Goal: Answer question/provide support: Answer question/provide support

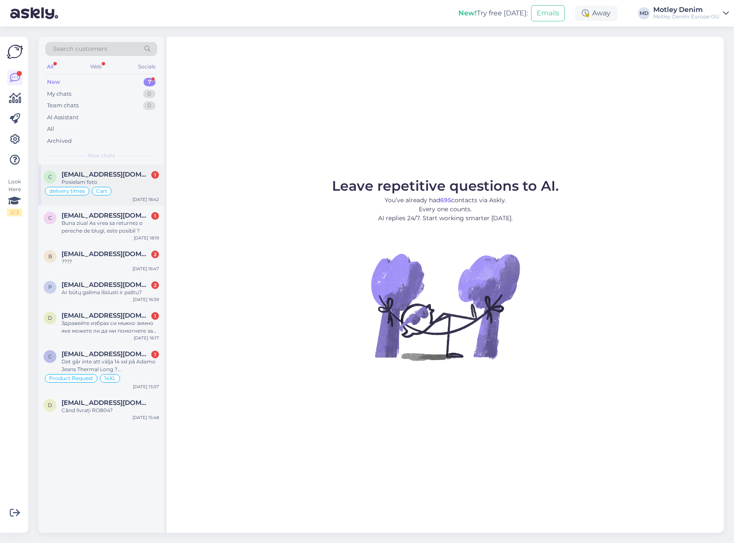
click at [121, 174] on span "[EMAIL_ADDRESS][DOMAIN_NAME]" at bounding box center [106, 175] width 89 height 8
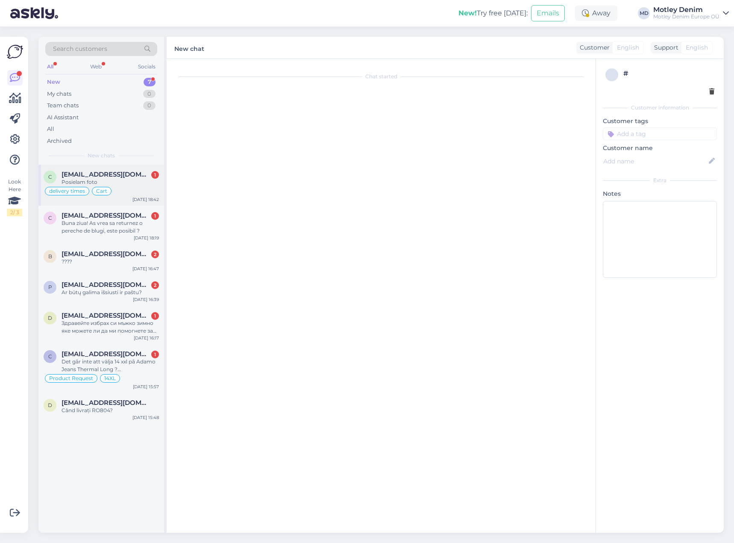
scroll to position [313, 0]
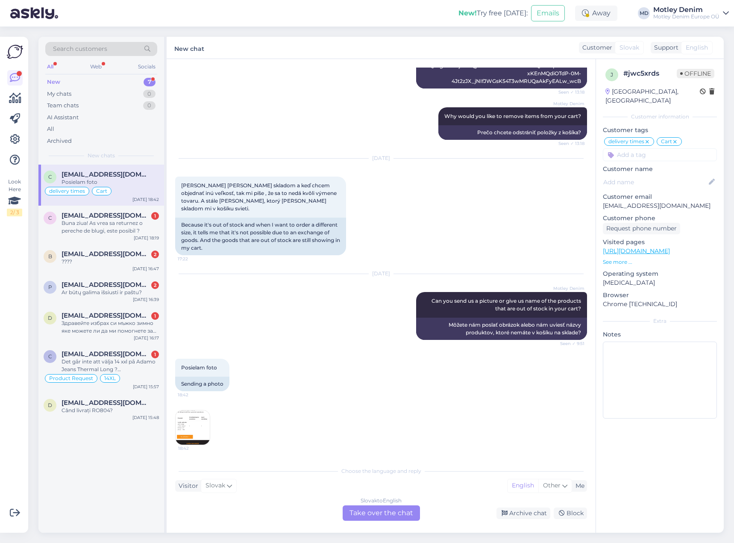
click at [194, 419] on img at bounding box center [193, 427] width 34 height 34
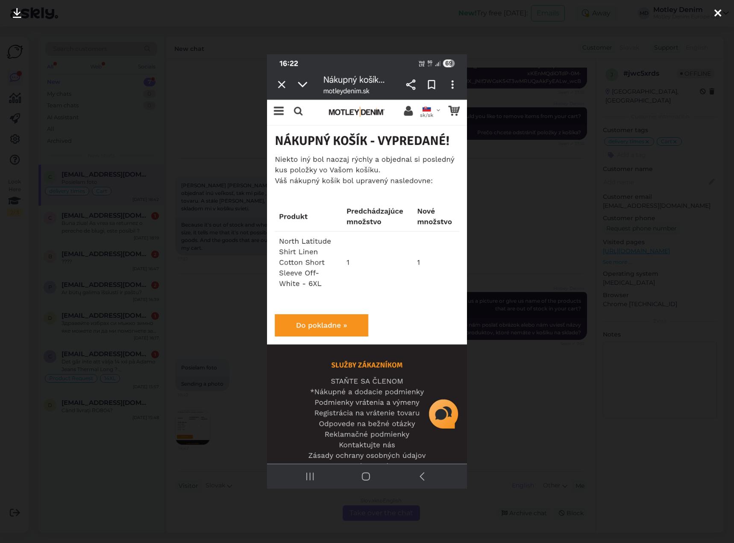
drag, startPoint x: 526, startPoint y: 373, endPoint x: 466, endPoint y: 404, distance: 67.1
click at [525, 372] on div at bounding box center [367, 271] width 734 height 543
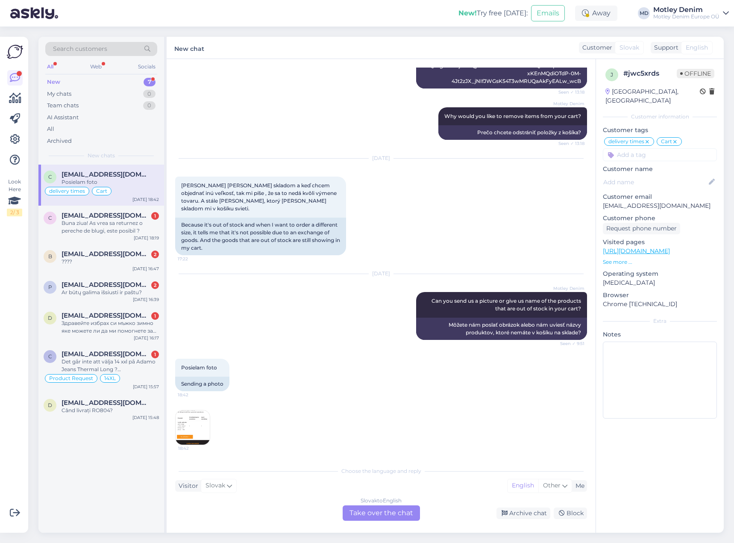
click at [379, 513] on div "Slovak to English Take over the chat" at bounding box center [381, 512] width 77 height 15
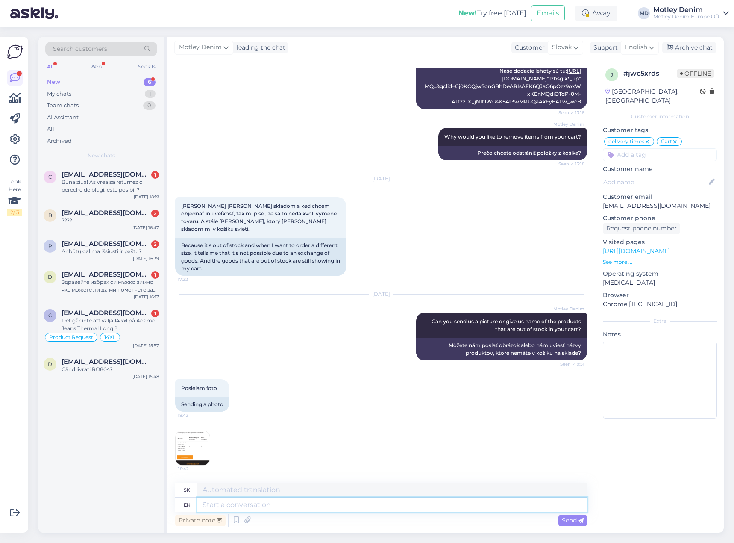
click at [433, 507] on textarea at bounding box center [392, 505] width 390 height 15
type textarea "Thank"
type textarea "Ďakujem"
type textarea "Thank you for th"
type textarea "Ďakujem za"
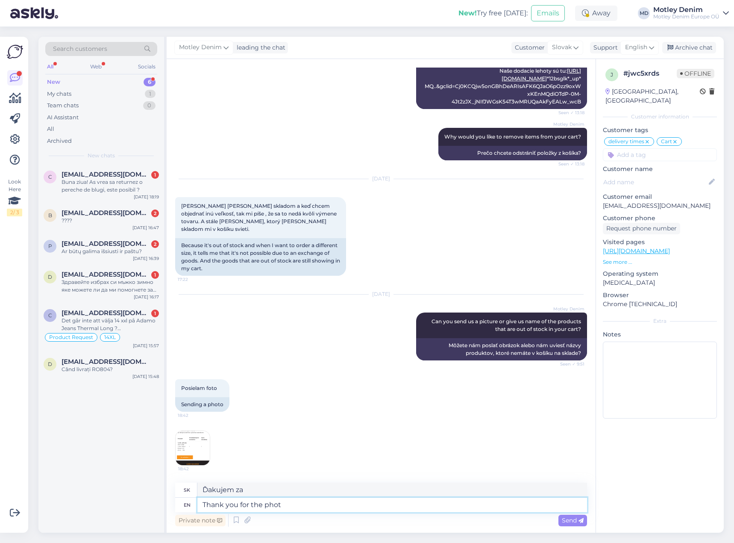
type textarea "Thank you for the photo"
type textarea "Ďakujem za fotku"
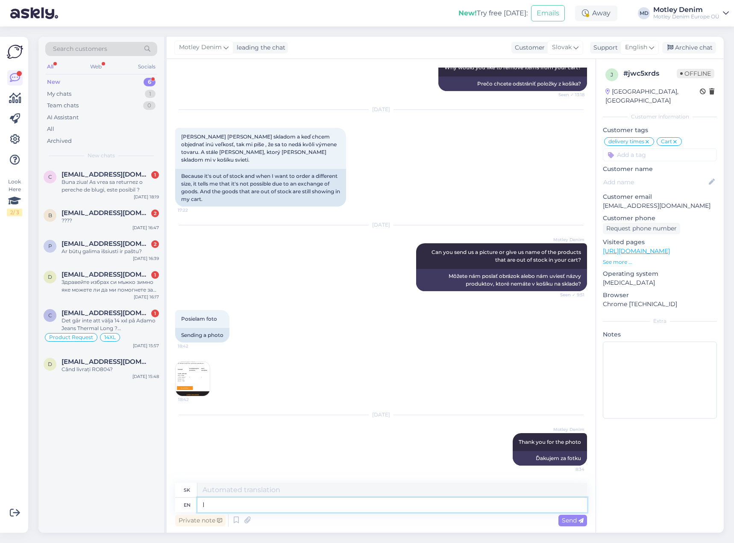
type textarea "I a"
type textarea "[PERSON_NAME]"
type textarea "I"
type textarea "There"
type textarea "[PERSON_NAME]"
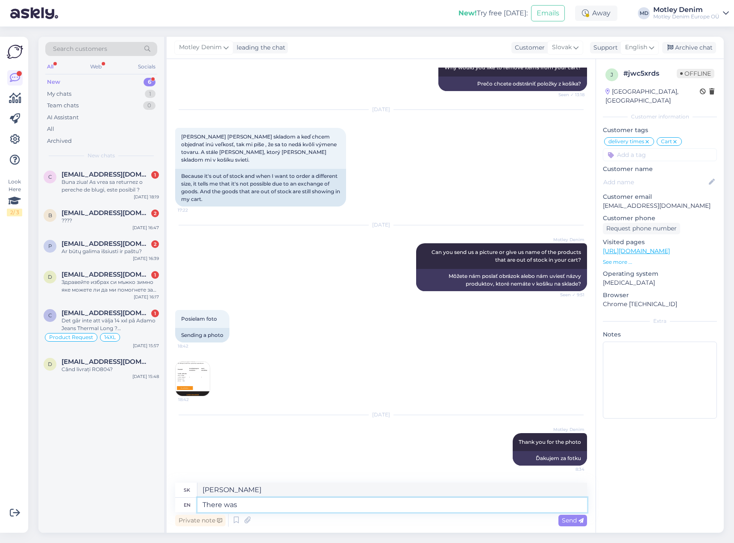
type textarea "There was a"
type textarea "Bolo tam"
type textarea "There was an"
type textarea "Bol tam"
type textarea "There was an issue w"
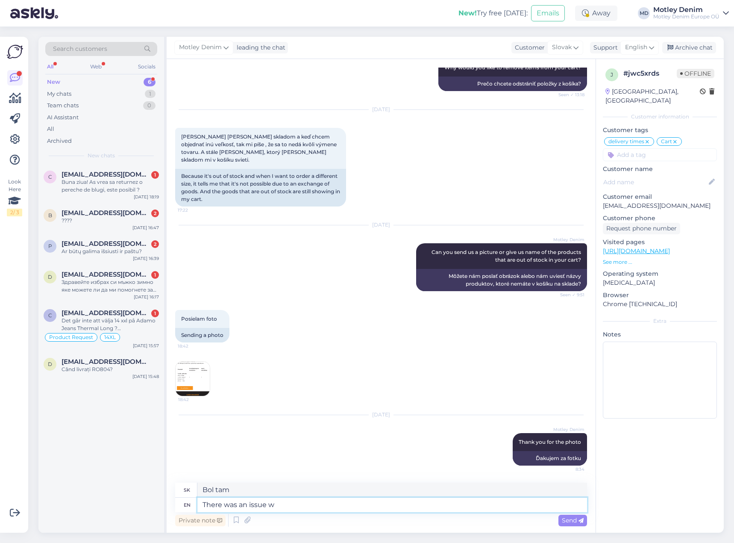
type textarea "Vyskytol sa problém"
type textarea "There was an issue with the"
type textarea "Vyskytol sa problém s"
type textarea "There was an issue with the product"
type textarea "Vyskytol sa problém s produktom"
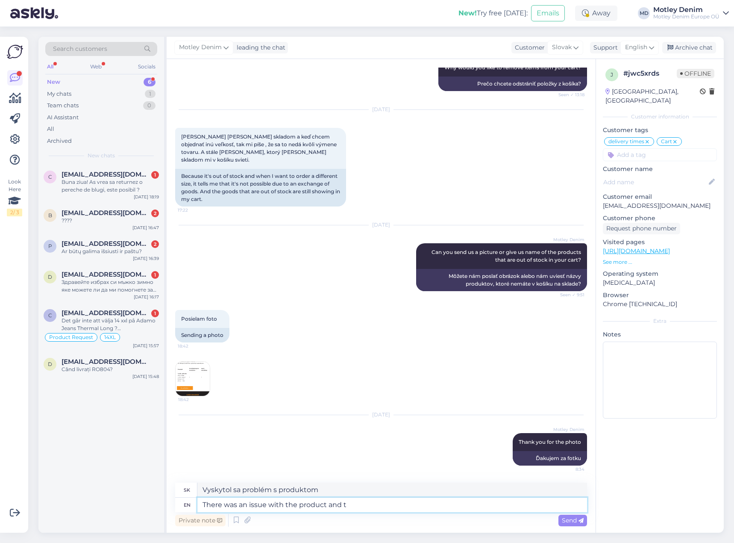
type textarea "There was an issue with the product and th"
type textarea "Vyskytol sa problém s produktom a"
type textarea "There was an issue with the product and that is"
type textarea "S produktom sa vyskytol problém a ten"
type textarea "There was an issue with the product and that is n"
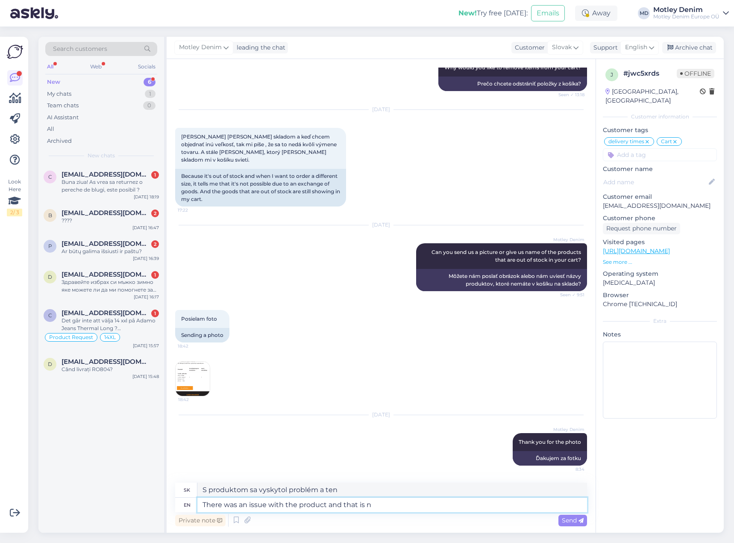
type textarea "S produktom sa vyskytol problém a to"
type textarea "There was an issue with the product and that is now fi"
type textarea "S produktom sa vyskytol problém a ten je teraz"
type textarea "There was an issue with the product and that is now fixed"
type textarea "S produktom sa vyskytol problém, ktorý je už opravený."
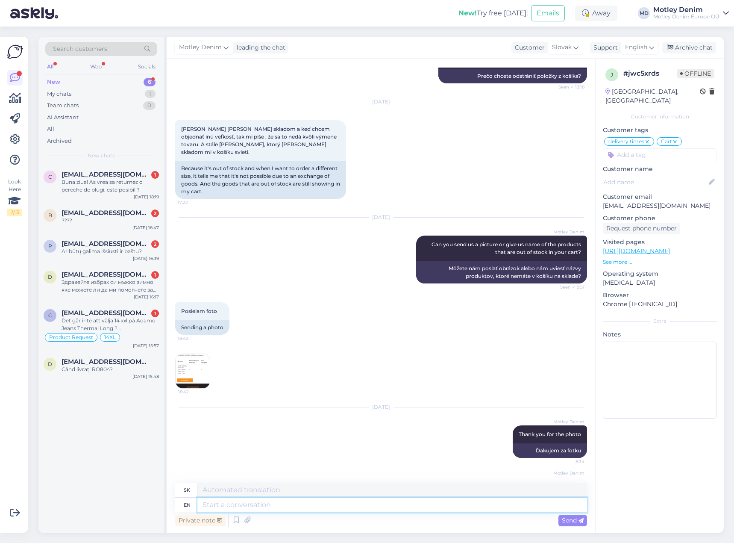
scroll to position [413, 0]
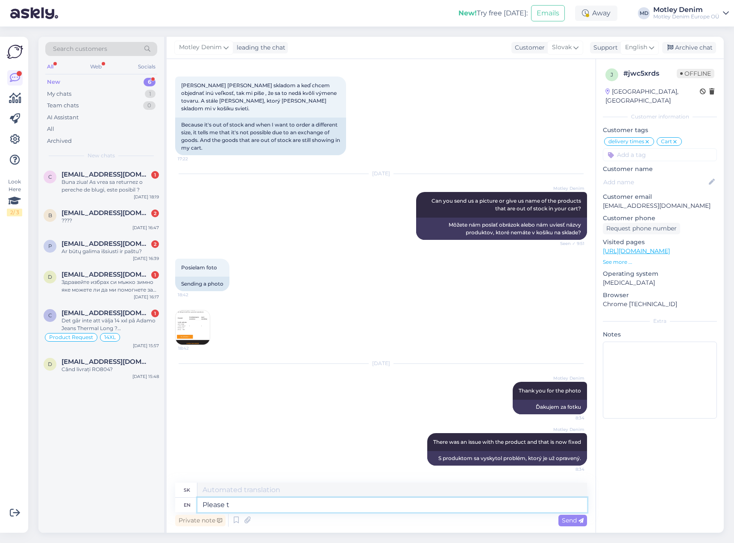
type textarea "Please tr"
type textarea "Prosím"
type textarea "Please try ag"
type textarea "Skúste to prosím"
type textarea "Please try again"
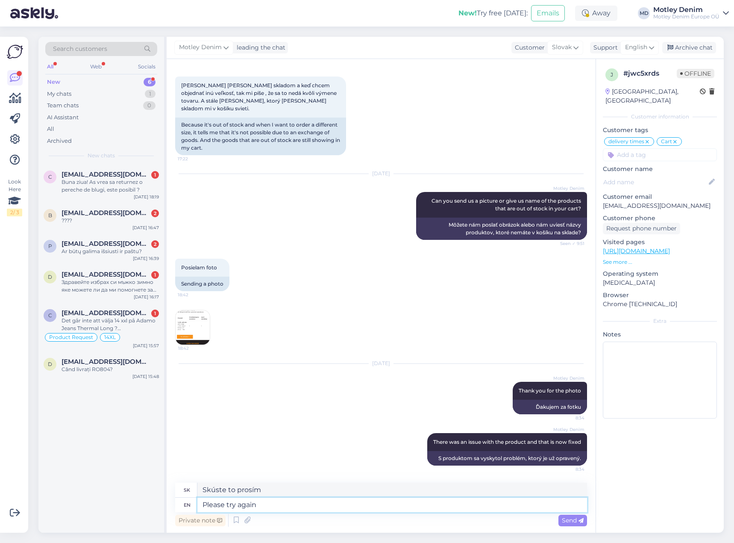
type textarea "Skúste to znova"
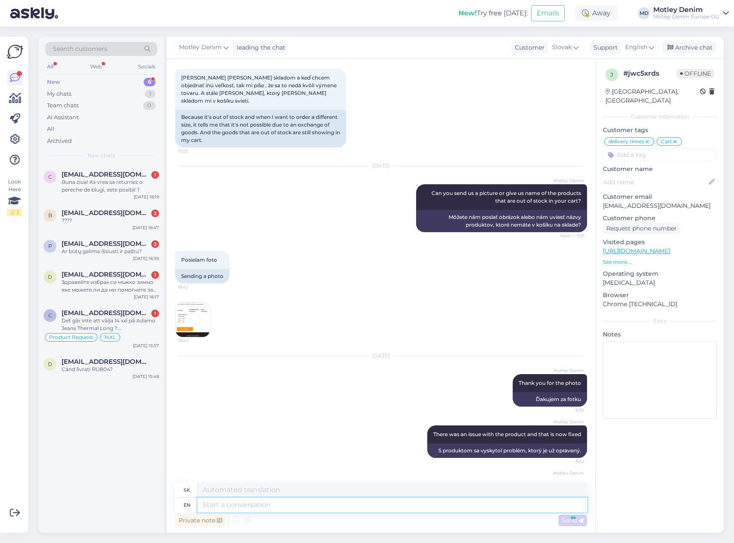
scroll to position [465, 0]
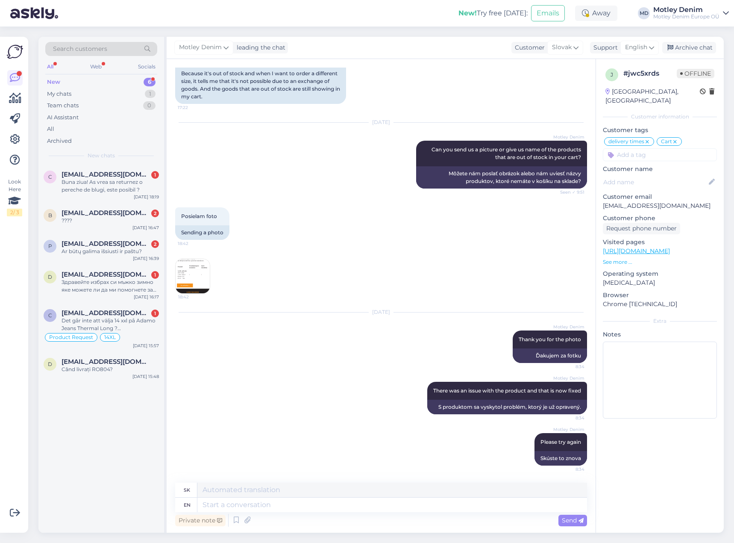
click at [666, 149] on input at bounding box center [660, 154] width 114 height 13
type input "NOS"
click at [652, 183] on div "NOS supplier issue" at bounding box center [660, 187] width 56 height 9
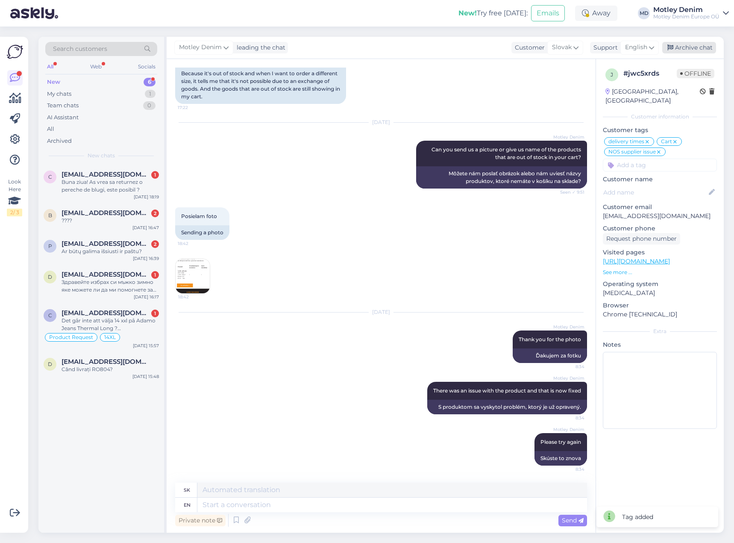
click at [698, 43] on div "Archive chat" at bounding box center [690, 48] width 54 height 12
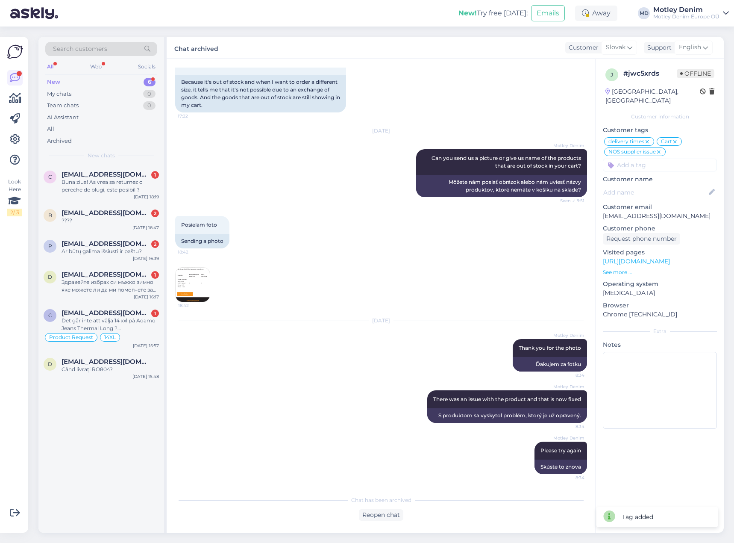
drag, startPoint x: 81, startPoint y: 177, endPoint x: 218, endPoint y: 215, distance: 143.0
click at [83, 177] on span "[EMAIL_ADDRESS][DOMAIN_NAME]" at bounding box center [106, 175] width 89 height 8
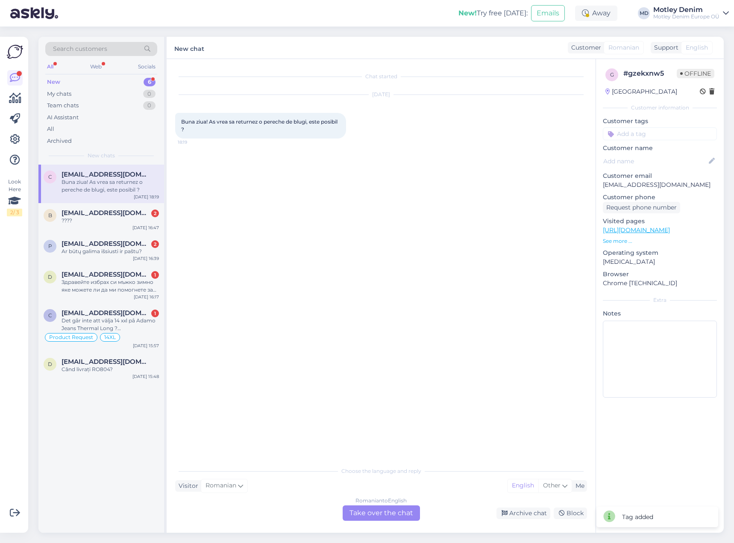
drag, startPoint x: 383, startPoint y: 510, endPoint x: 376, endPoint y: 423, distance: 87.1
click at [384, 510] on div "Romanian to English Take over the chat" at bounding box center [381, 512] width 77 height 15
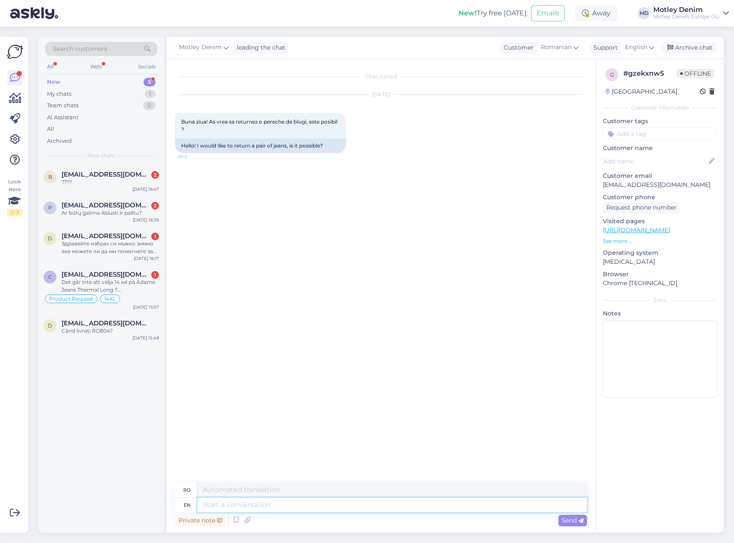
click at [402, 508] on textarea at bounding box center [392, 505] width 390 height 15
type textarea "Hello"
type textarea "Buna ziua"
type textarea "It is"
type textarea "Acesta"
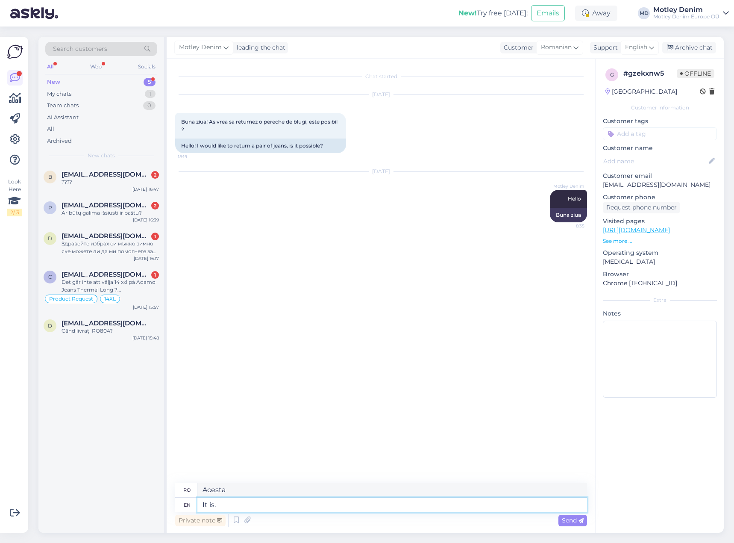
type textarea "It is. W"
type textarea "Este."
type textarea "It is. What"
type textarea "Este. Ce"
type textarea "It is. What is t"
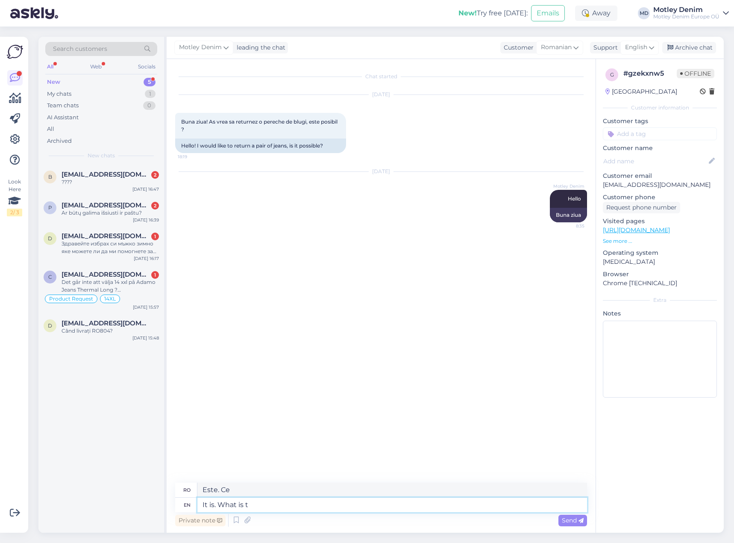
type textarea "Este. Ce este"
type textarea "It is. What is the p"
type textarea "Este. Care este"
type textarea "It is. What is the purpouse o"
type textarea "Este. Care este scopul"
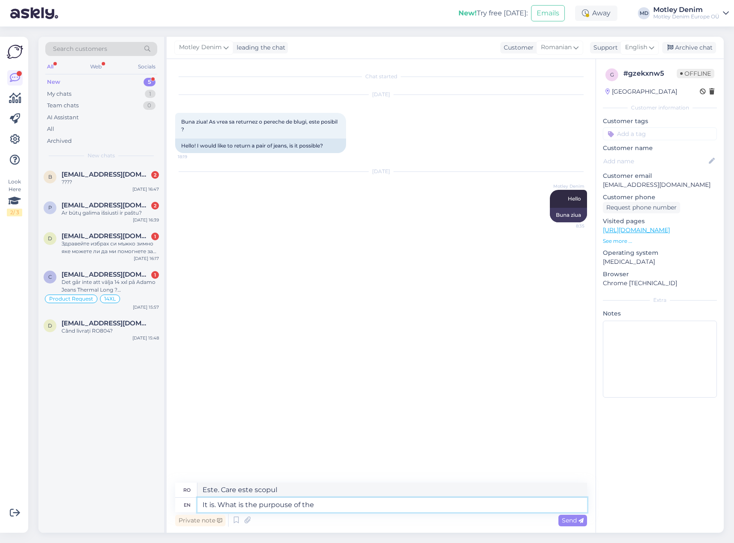
type textarea "I"
type textarea "If t"
type textarea "Dacă"
type textarea "If the product"
type textarea "Dacă produsul"
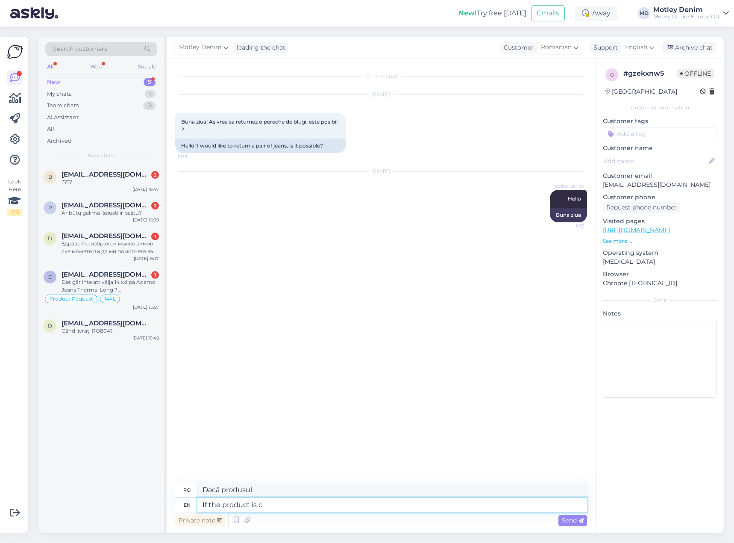
type textarea "If the product is cl"
type textarea "Dacă produsul este"
type textarea "If the product is clean"
type textarea "Dacă produsul este curat"
type textarea "If the product is clean, al"
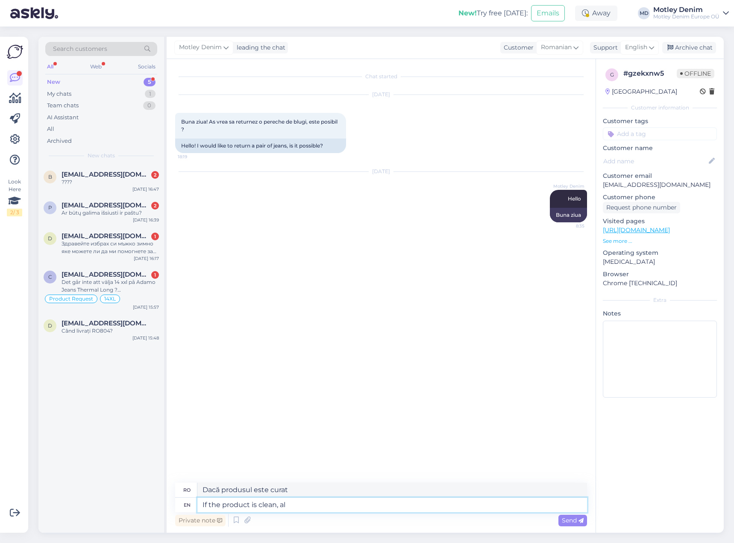
type textarea "Dacă produsul este curat,"
type textarea "If the product is clean, all th"
type textarea "Dacă produsul este curat, toate"
type textarea "If the product is clean, all the tags are"
type textarea "Dacă produsul este curat, toate etichetele"
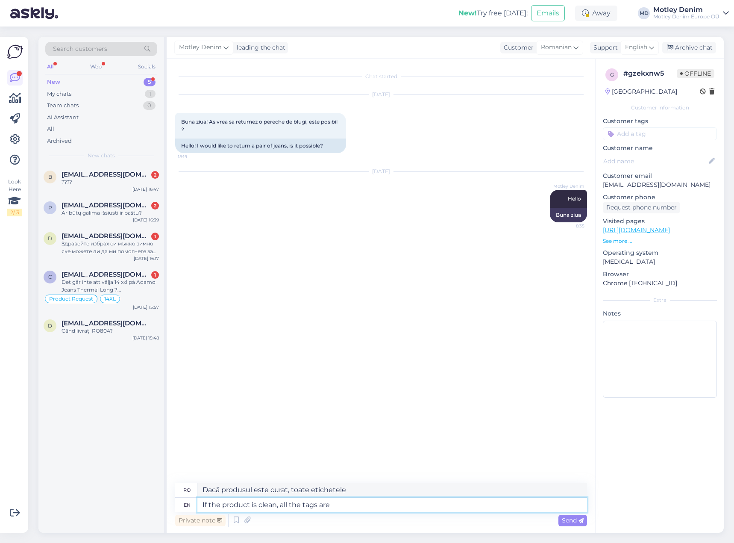
type textarea "If the product is clean, all the tags are i"
type textarea "Dacă produsul este curat, toate etichetele sunt"
type textarea "If the product is clean, all the tags are intact"
type textarea "Dacă produsul este curat, toate etichetele sunt intacte"
type textarea "If the product is clean, all the tags are intact then the"
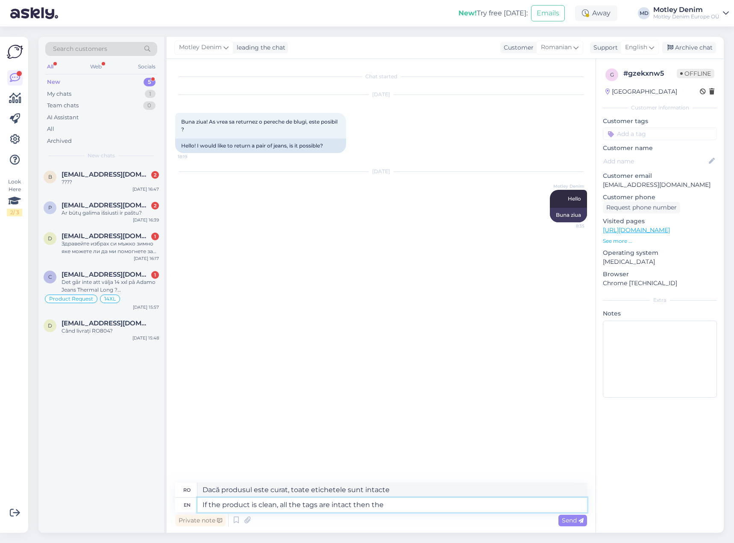
type textarea "Dacă produsul este curat, toate etichetele sunt intacte atunci"
type textarea "If the product is clean, all the tags are intact then there are"
type textarea "Dacă produsul este curat, toate etichetele sunt intacte, atunci există"
type textarea "If the product is clean, all the tags are intact then there are no i"
type textarea "Dacă produsul este curat, toate etichetele sunt intacte, atunci nu există"
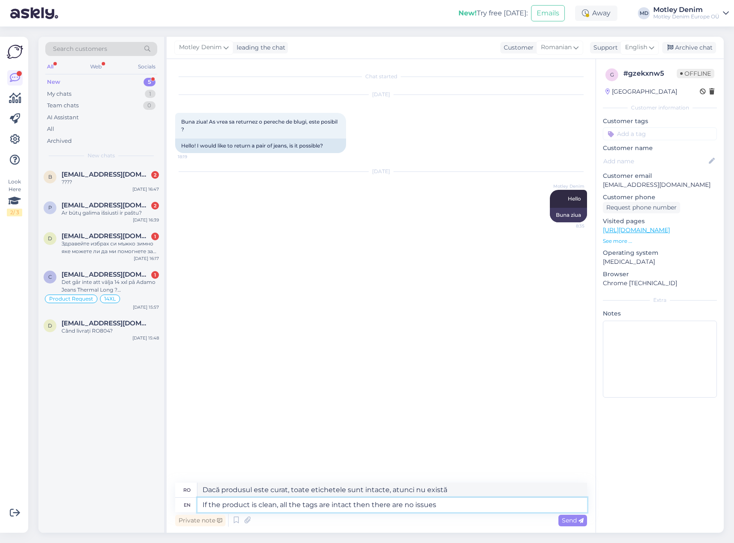
type textarea "If the product is clean, all the tags are intact then there are no issues"
type textarea "Dacă produsul este curat și toate etichetele sunt intacte, atunci nu există pro…"
type textarea "If the product is clean, all the tags are intact then there are no issues to ret"
type textarea "Dacă produsul este curat și toate etichetele sunt intacte, atunci nu există pro…"
type textarea "If the product is clean, all the tags are intact then there are no issues to re…"
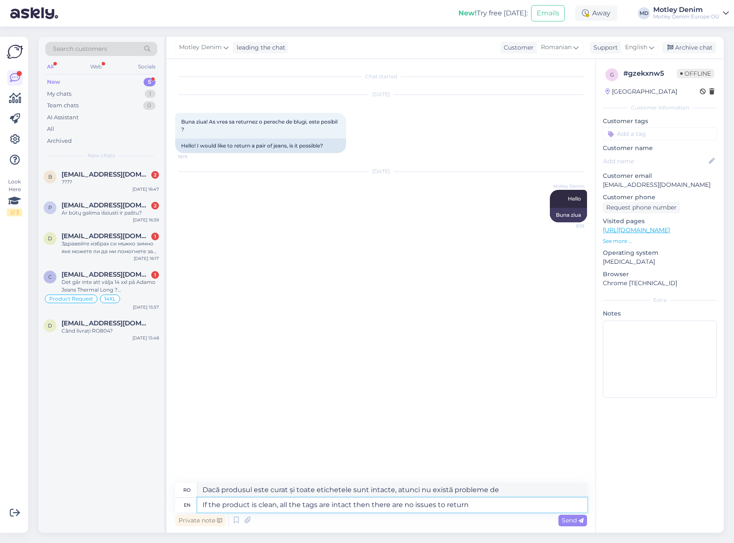
type textarea "Dacă produsul este curat și toate etichetele sunt intacte, atunci nu există pro…"
type textarea "If the product is clean, all the tags are intact then there are no issues to re…"
type textarea "Dacă produsul este curat și toate etichetele sunt intacte, atunci nu există pro…"
type textarea "If the product is clean, all the tags are intact then there are no issues to re…"
type textarea "Dacă produsul este curat și toate etichetele sunt intacte, atunci nu există pro…"
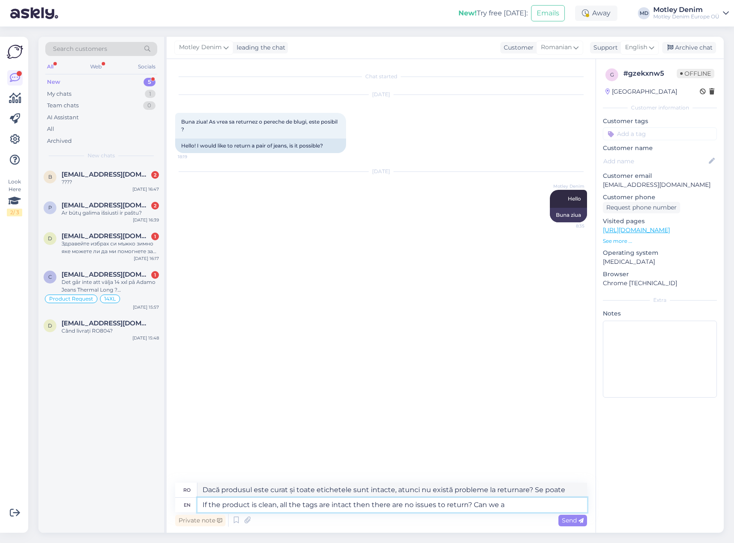
type textarea "If the product is clean, all the tags are intact then there are no issues to re…"
type textarea "Dacă produsul este curat și toate etichetele sunt intacte, atunci nu există pro…"
type textarea "If the product is clean, all the tags are intact then there are no issues to re…"
type textarea "Dacă produsul este curat și toate etichetele sunt intacte, atunci nu există pro…"
type textarea "If the product is clean, all the tags are intact then there are no issues to re…"
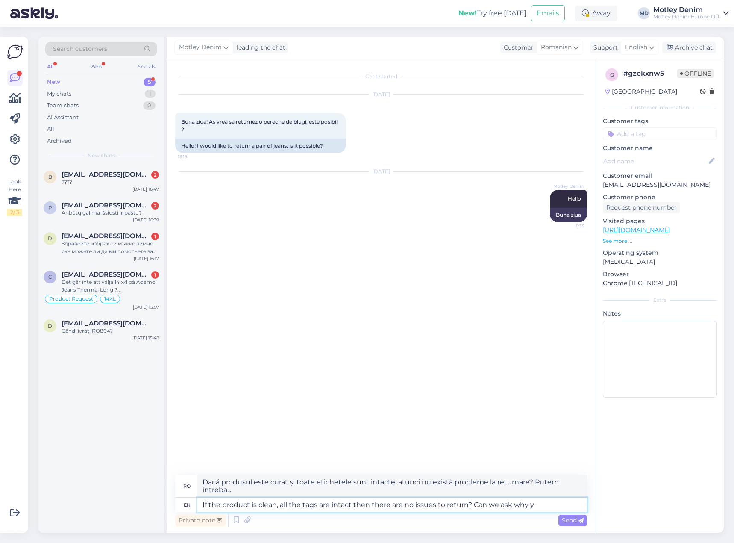
type textarea "Dacă produsul este curat, toate etichetele sunt intacte, atunci nu există probl…"
type textarea "If the product is clean, all the tags are intact then there are no issues to re…"
type textarea "Dacă produsul este curat și toate etichetele sunt intacte, atunci nu există pro…"
type textarea "If the product is clean, all the tags are intact then there are no issues to re…"
type textarea "Dacă produsul este curat și toate etichetele sunt intacte, atunci nu există pro…"
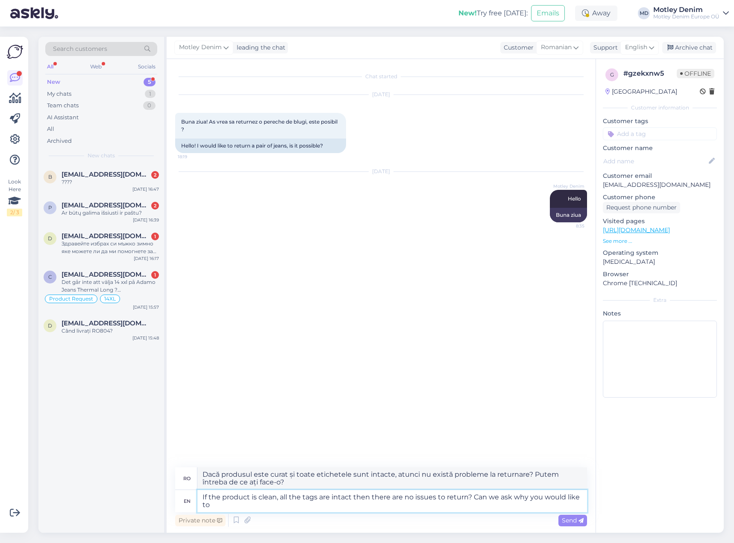
type textarea "If the product is clean, all the tags are intact then there are no issues to re…"
type textarea "Dacă produsul este curat și toate etichetele sunt intacte, atunci nu există pro…"
type textarea "If the product is clean, all the tags are intact then there are no issues to re…"
type textarea "Dacă produsul este curat și toate etichetele sunt intacte, atunci nu există pro…"
type textarea "If the product is clean, all the tags are intact then there are no issues to re…"
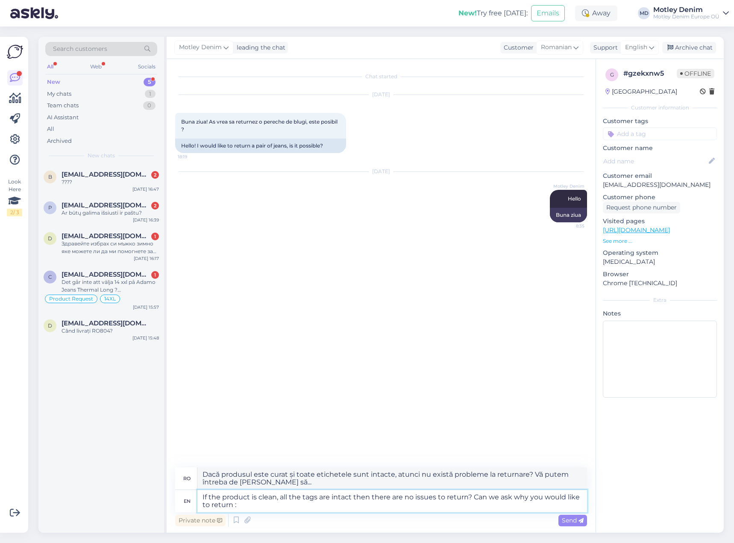
type textarea "Dacă produsul este curat și toate etichetele sunt intacte, atunci nu există pro…"
type textarea "If the product is clean, all the tags are intact then there are no issues to re…"
type textarea "Dacă produsul este curat și toate etichetele sunt intacte, atunci nu există pro…"
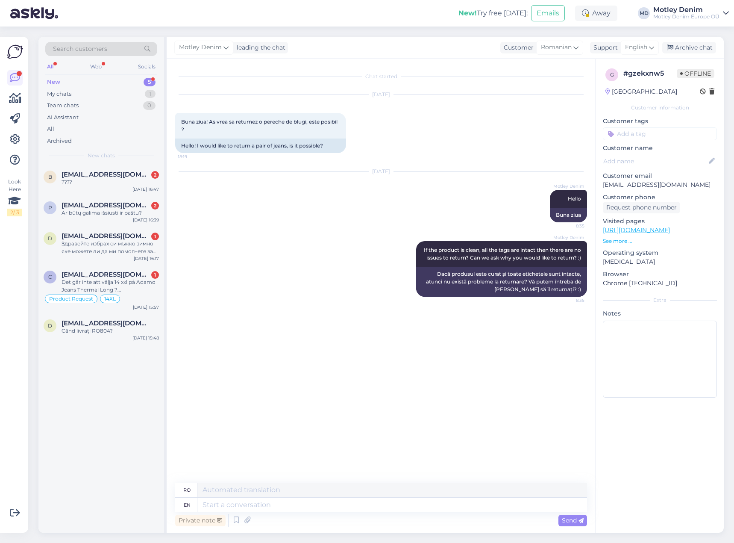
click at [655, 138] on input at bounding box center [660, 133] width 114 height 13
type input "returns"
click at [650, 158] on span "Returns" at bounding box center [645, 156] width 21 height 5
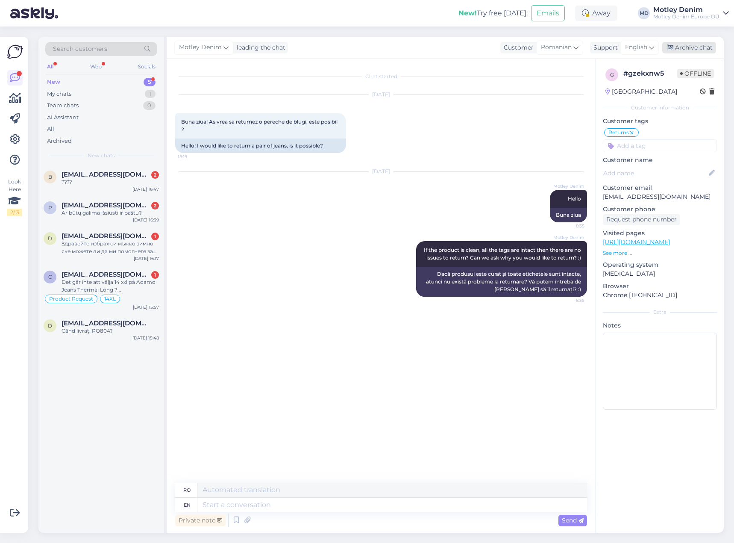
click at [687, 52] on div "Archive chat" at bounding box center [690, 48] width 54 height 12
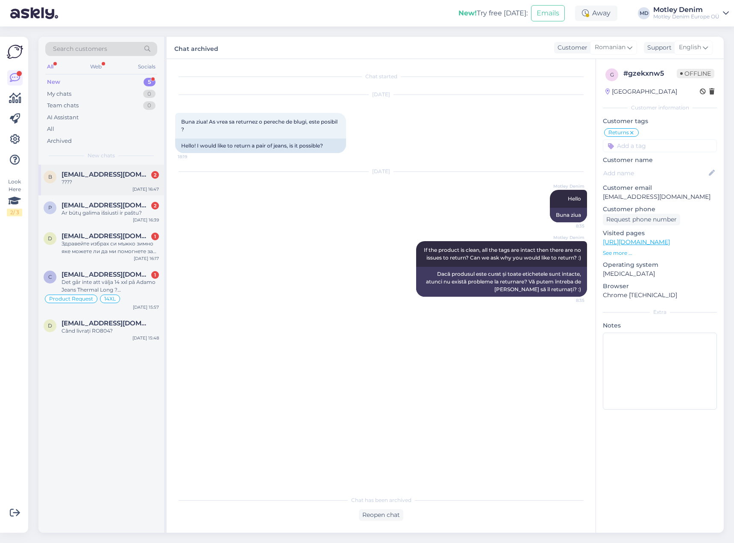
click at [120, 187] on div "b [EMAIL_ADDRESS][DOMAIN_NAME] 2 ???? [DATE] 16:47" at bounding box center [101, 180] width 126 height 31
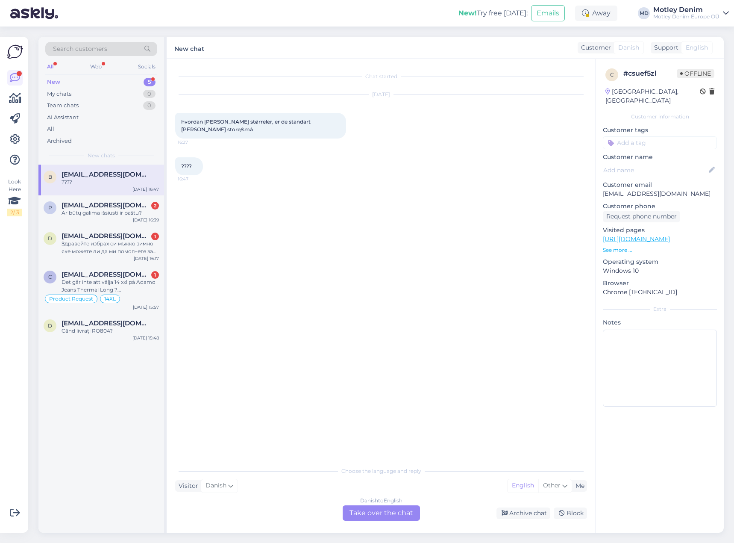
click at [404, 516] on div "Danish to English Take over the chat" at bounding box center [381, 512] width 77 height 15
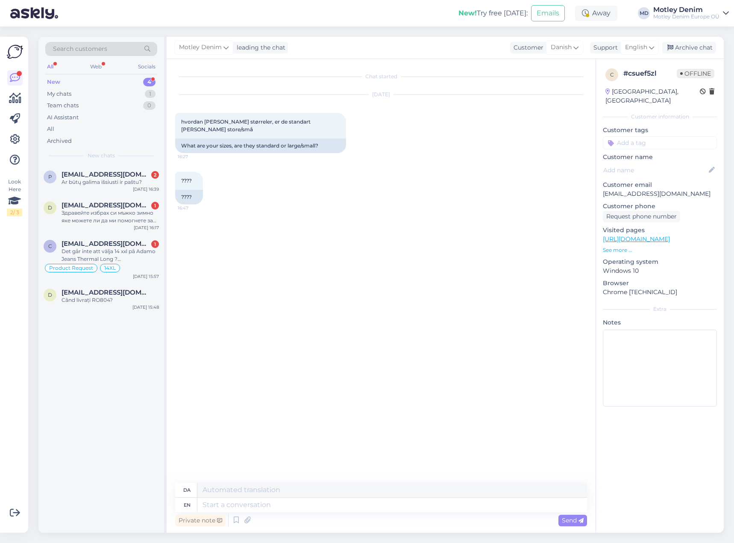
click at [291, 253] on div "Chat started [DATE] hvordan [PERSON_NAME] størreler, er de standart [PERSON_NAM…" at bounding box center [385, 271] width 420 height 407
click at [363, 503] on textarea at bounding box center [392, 505] width 390 height 15
type textarea "Hello"
type textarea "Hej"
click at [394, 502] on textarea at bounding box center [392, 505] width 390 height 15
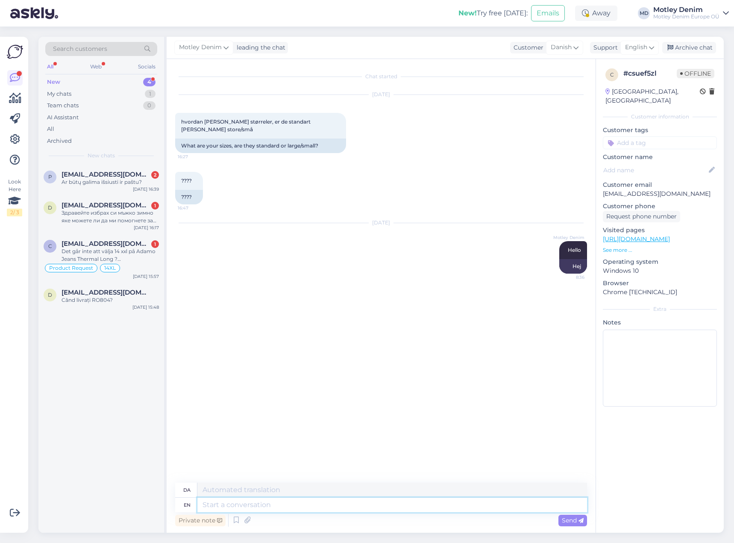
click at [376, 509] on textarea at bounding box center [392, 505] width 390 height 15
type textarea "Usually"
type textarea "Som regel"
type textarea "Usually sta"
type textarea "Normalt står"
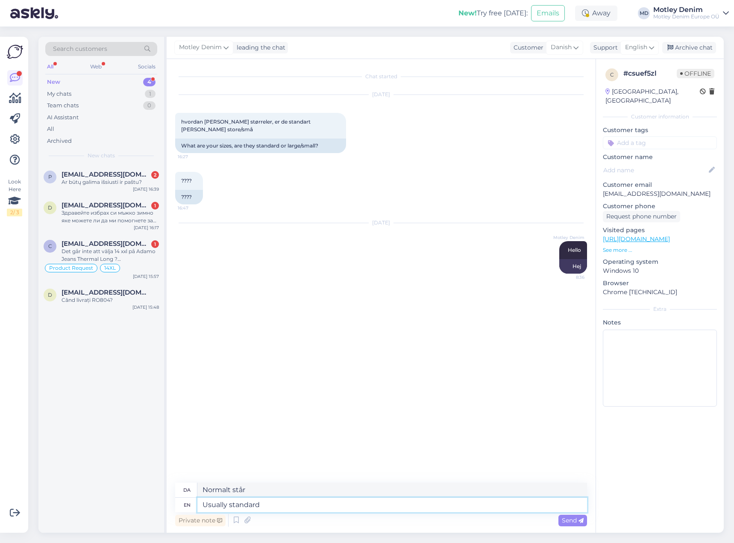
type textarea "Usually standard"
type textarea "Normalt standard"
type textarea "Usually standard plus si"
type textarea "Normalt standard plus"
type textarea "Usually standard plus size fi"
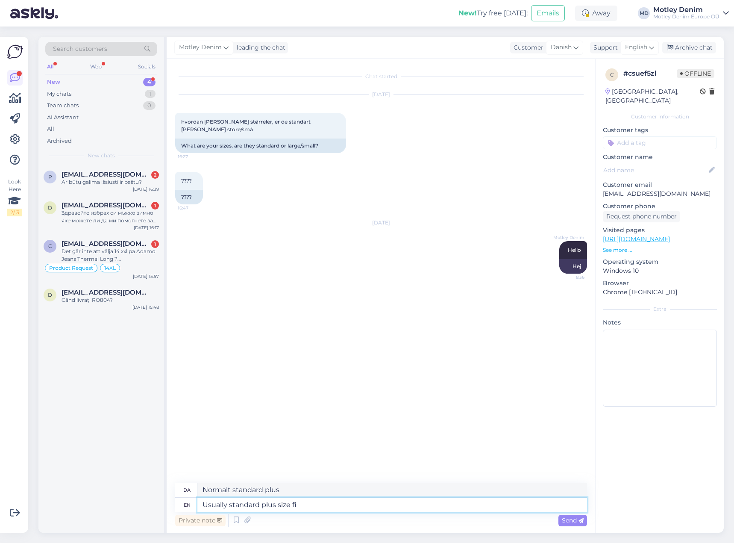
type textarea "Normalt standard plus size"
type textarea "Usually standard plus size fit/cut"
type textarea "Normalt standard pasform/snit i plus-størrelse"
type textarea "Usually standard plus size cut"
type textarea "Normalt standard plus size-snit"
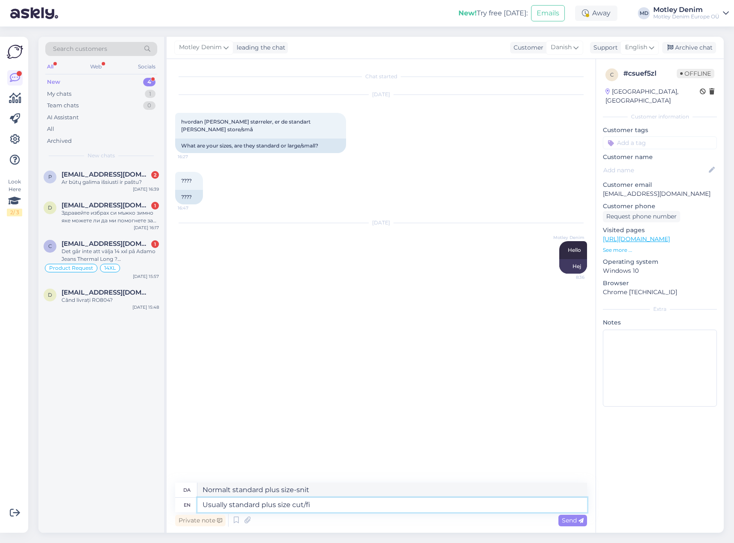
type textarea "Usually standard plus size cut/fit"
type textarea "Normalt standard plus size-snit/pasform"
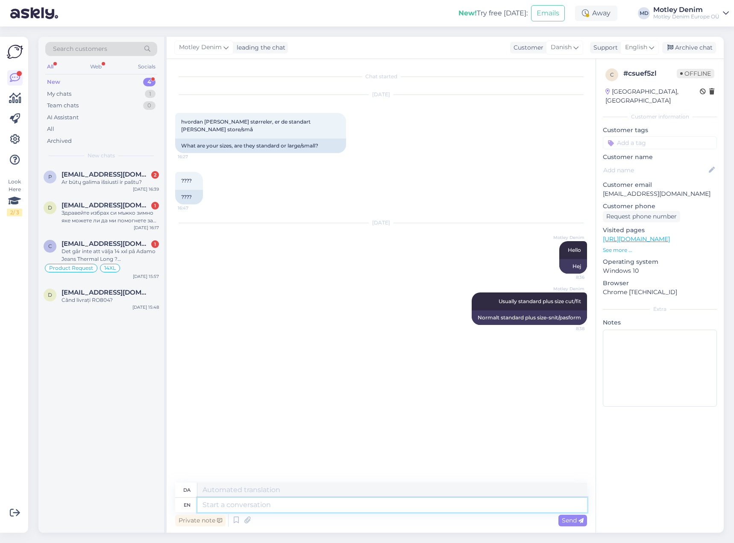
type textarea "S"
type textarea "We h"
type textarea "Vi"
type textarea "We have no"
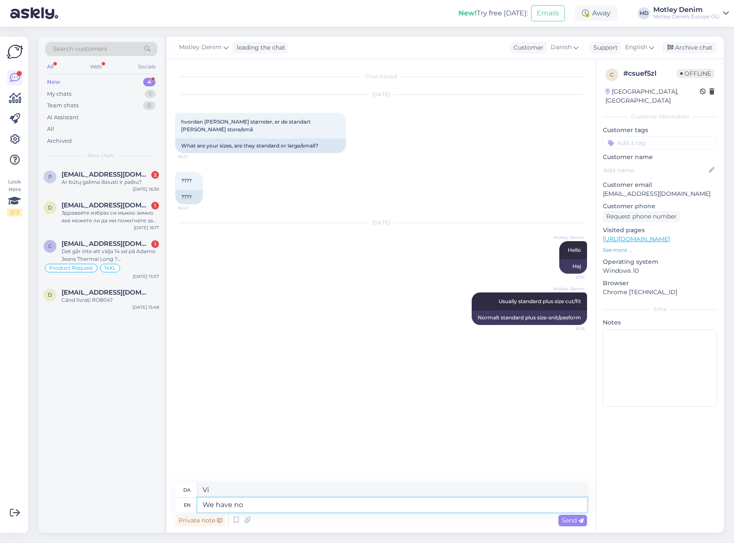
type textarea "Vi har"
type textarea "We have noticed t"
type textarea "Vi har bemærket"
type textarea "We have noticed that J"
type textarea "Vi har bemærket, at"
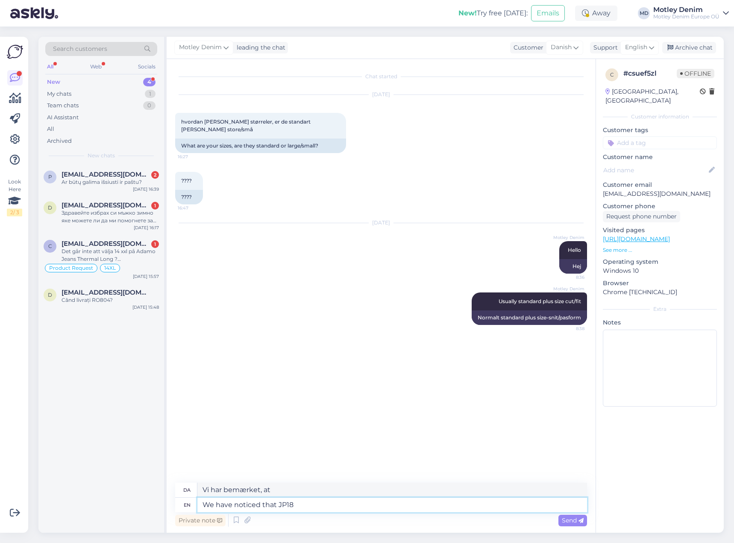
type textarea "We have noticed that JP188"
type textarea "Vi har bemærket, at JP188"
type textarea "We have noticed that JP1880"
type textarea "Vi har bemærket, at JP1880"
type textarea "We have noticed that JP1880 products are"
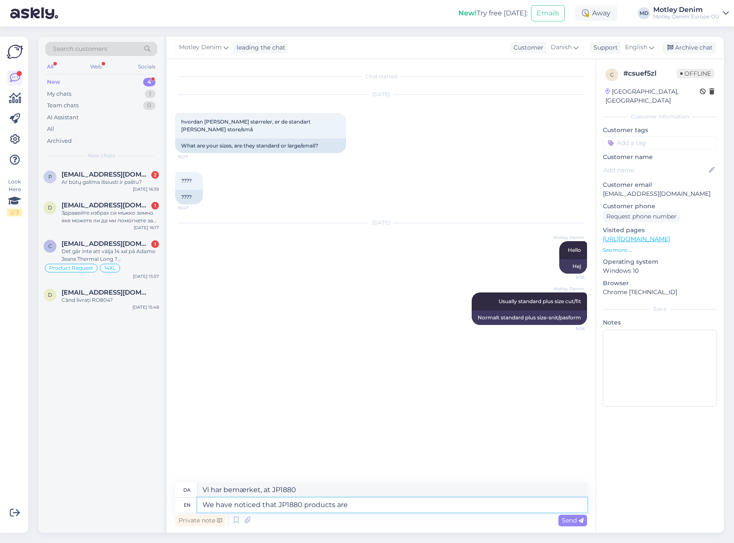
type textarea "Vi har bemærket, at JP1880-produkter"
type textarea "We have noticed that JP1880 products are a"
type textarea "Vi har bemærket, at JP1880-produkter er"
type textarea "We have noticed that JP1880 products are a l"
type textarea "Vi har bemærket, at JP1880-produkter er en"
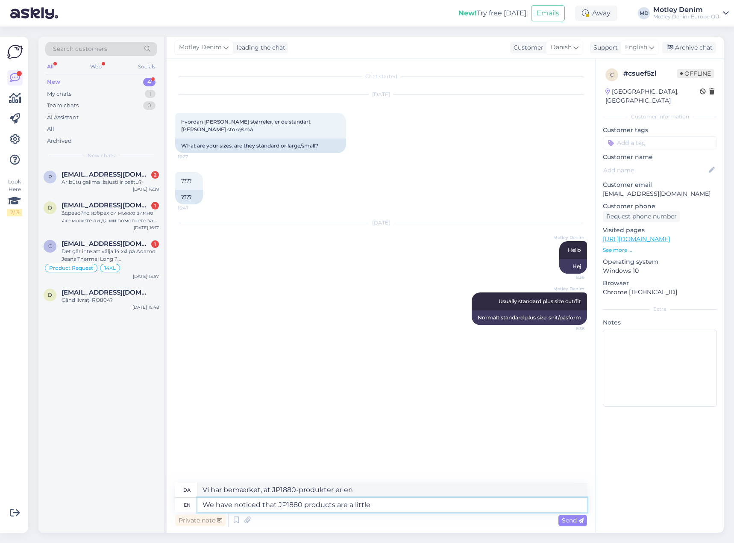
type textarea "We have noticed that JP1880 products are a little b"
type textarea "Vi har bemærket, at JP1880-produkter er lidt"
type textarea "We have noticed that JP1880 products are a little bit smaller"
type textarea "Vi har bemærket, at JP1880-produkterne er en smule mindre."
type textarea "We have noticed that JP1880 products are a little bit smaller in"
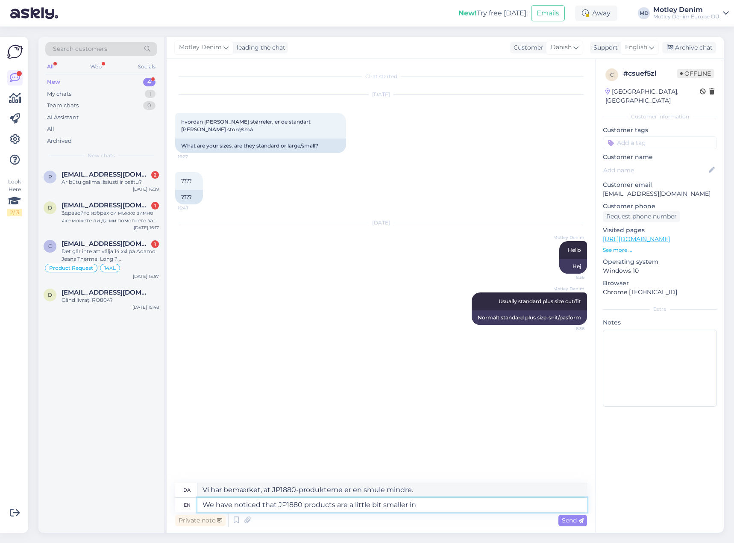
type textarea "Vi har bemærket, at JP1880-produkter er lidt mindre i"
type textarea "We have noticed that JP1880 products are a little bit smaller in cut"
type textarea "Vi har bemærket, at JP1880-produkter er lidt mindre i snit."
type textarea "We have noticed that JP1880 products are a little bit smaller in cut so"
type textarea "Vi har bemærket, at JP1880-produkter er lidt mindre i snittet, så"
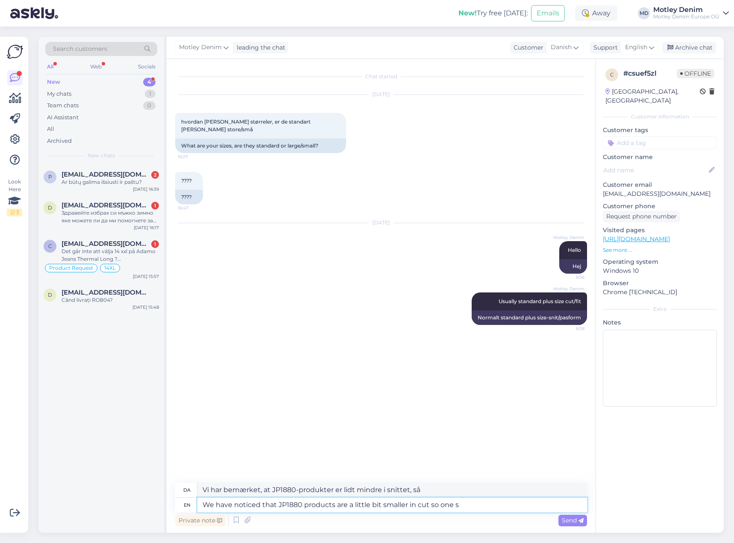
type textarea "We have noticed that JP1880 products are a little bit smaller in cut so one si"
type textarea "Vi har bemærket, at JP1880-produkter er lidt mindre i snittet, så en"
type textarea "We have noticed that JP1880 products are a little bit smaller in cut so one siz…"
type textarea "Vi har bemærket, at JP1880-produkterne er lidt mindre i snittet, så de er i én …"
type textarea "We have noticed that JP1880 products are a little bit smaller in cut so one siz…"
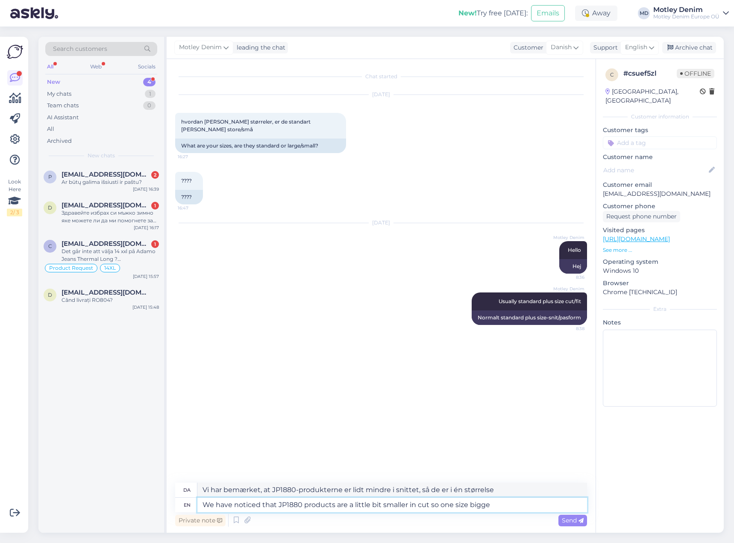
type textarea "Vi har bemærket, at JP1880-produkterne er lidt mindre i snittet, så de [PERSON_…"
type textarea "We have noticed that JP1880 products are a little bit smaller in cut so one siz…"
type textarea "Vi har bemærket, at JP1880-produkterne er en smule mindre i snittet, så de er e…"
type textarea "We have noticed that JP1880 products are a little bit smaller in cut so one siz…"
type textarea "Vi har bemærket, at JP1880-produkter er lidt mindre i snittet, så en størrelse …"
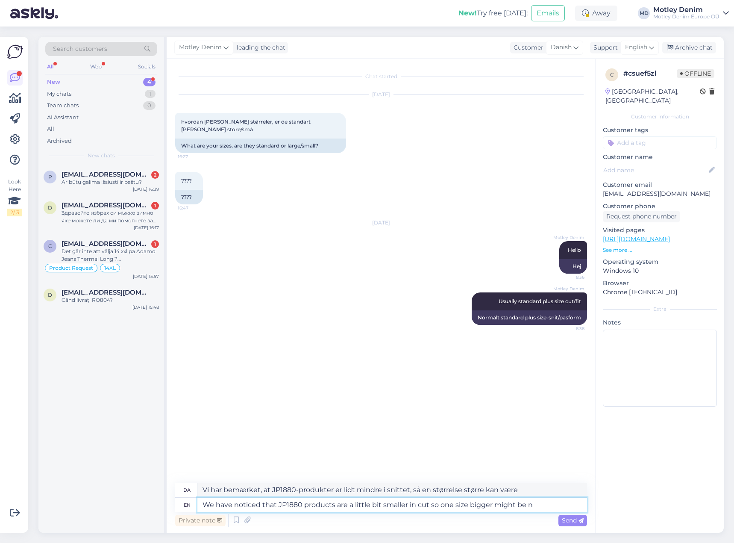
type textarea "We have noticed that JP1880 products are a little bit smaller in cut so one siz…"
type textarea "Vi har bemærket, at JP1880-produkter er lidt mindre i snittet, så en størrelse …"
type textarea "We have noticed that JP1880 products are a little bit smaller in cut so one siz…"
type textarea "Vi har bemærket, at JP1880-produkterne er lidt mindre i snittet, så det kan vær…"
type textarea "We have noticed that JP1880 products are a little bit smaller in cut so one siz…"
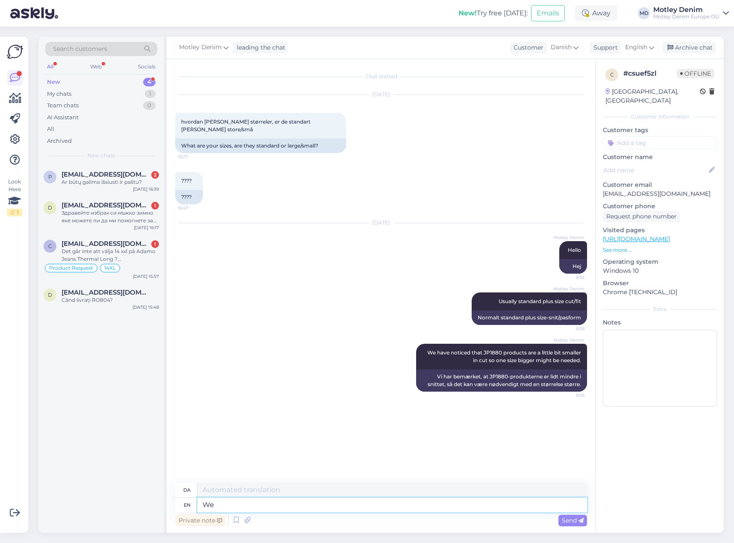
type textarea "We"
type textarea "Vi"
type textarea "We have"
type textarea "Vi har"
type textarea "We have measured o"
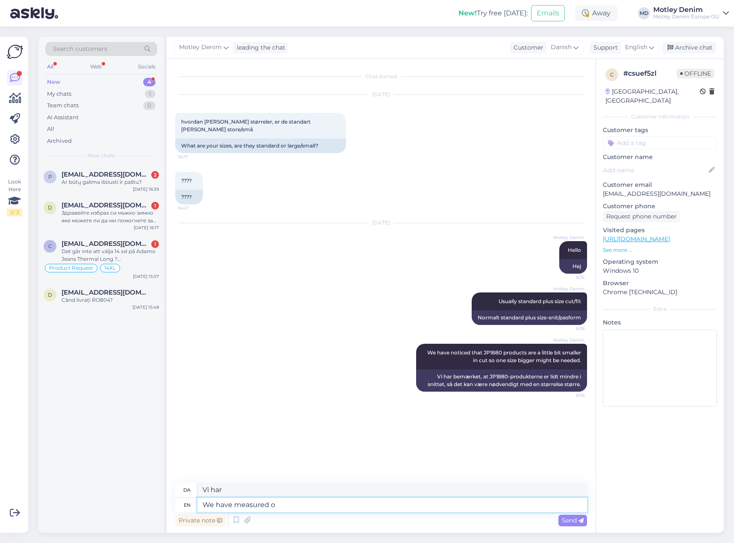
type textarea "Vi har målt"
type textarea "We have measured our"
type textarea "Vi har målt vores"
type textarea "We have measured our products"
type textarea "Vi har målt vores produkter"
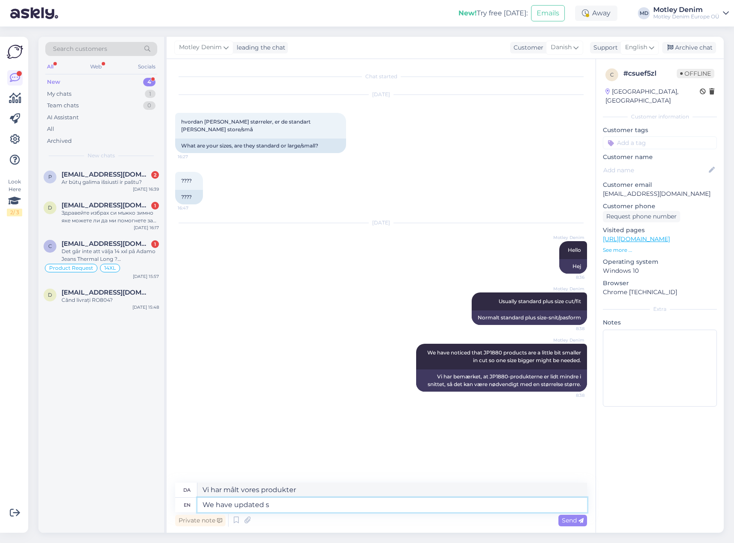
type textarea "We have updated si"
type textarea "Vi har opdateret"
type textarea "We have updated size g"
type textarea "Vi har opdateret størrelsen"
type textarea "We have updated size guides so"
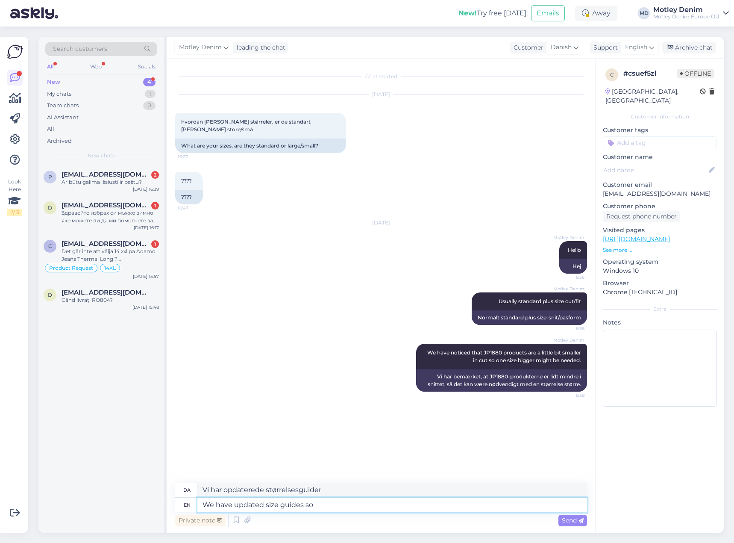
type textarea "Vi har opdateret størrelsesguiderne, så"
type textarea "We have updated size guides so we re"
type textarea "Vi har opdateret størrelsesguiderne, så vi"
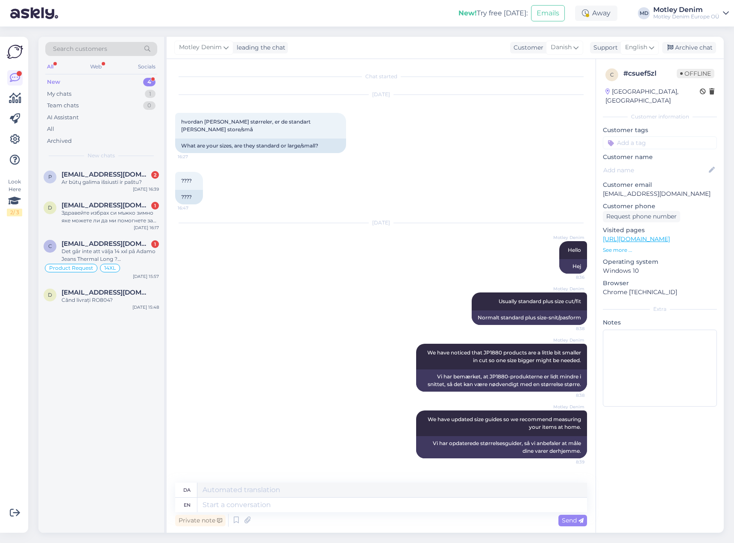
click at [359, 147] on div "[DATE] hvordan [PERSON_NAME] størreler, er de standart [PERSON_NAME] store/små …" at bounding box center [381, 123] width 412 height 77
click at [629, 136] on input at bounding box center [660, 142] width 114 height 13
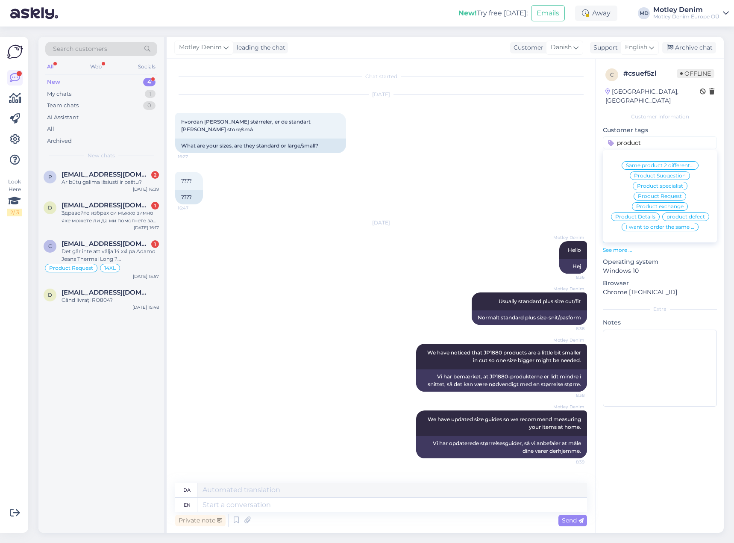
click at [667, 173] on span "Product Suggestion" at bounding box center [660, 175] width 52 height 5
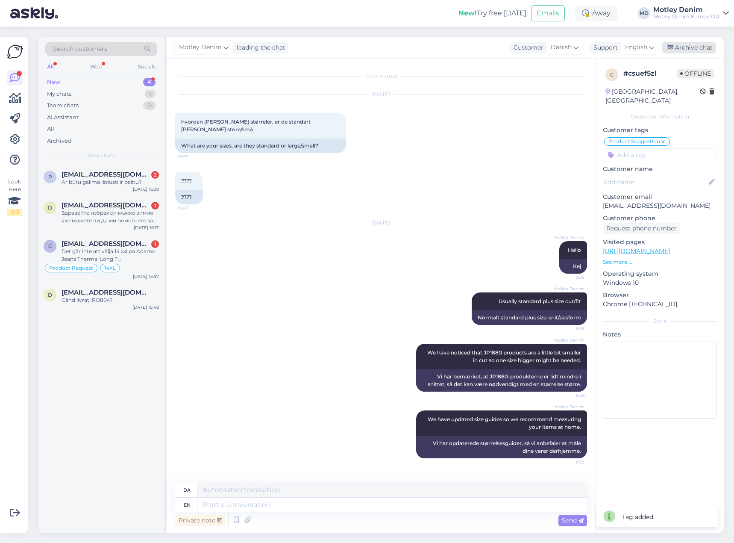
click at [693, 44] on div "Archive chat" at bounding box center [690, 48] width 54 height 12
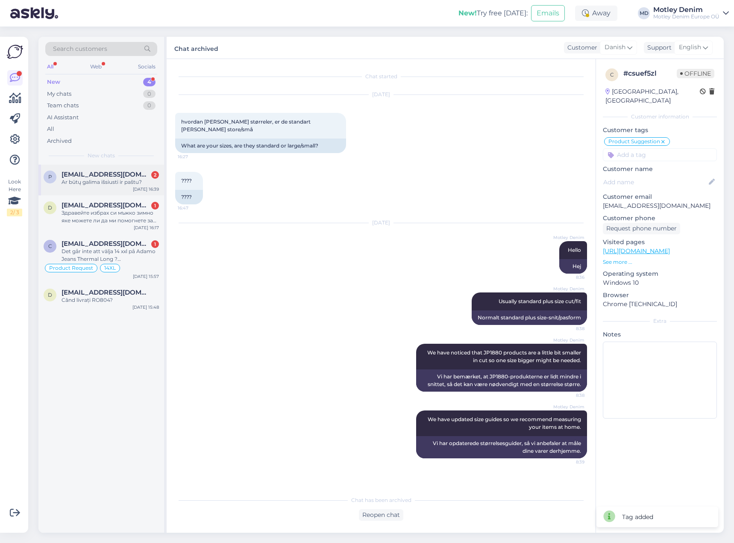
click at [121, 182] on div "Ar būtų galima išsiusti ir paštu?" at bounding box center [110, 182] width 97 height 8
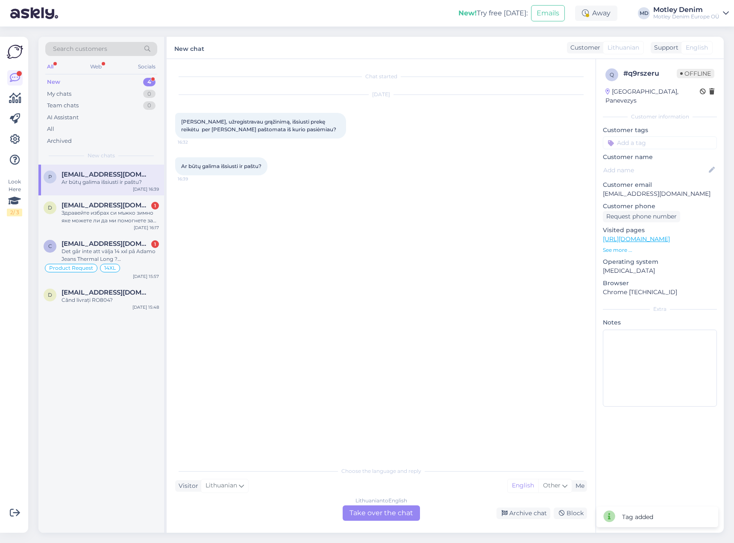
click at [396, 512] on div "Lithuanian to English Take over the chat" at bounding box center [381, 512] width 77 height 15
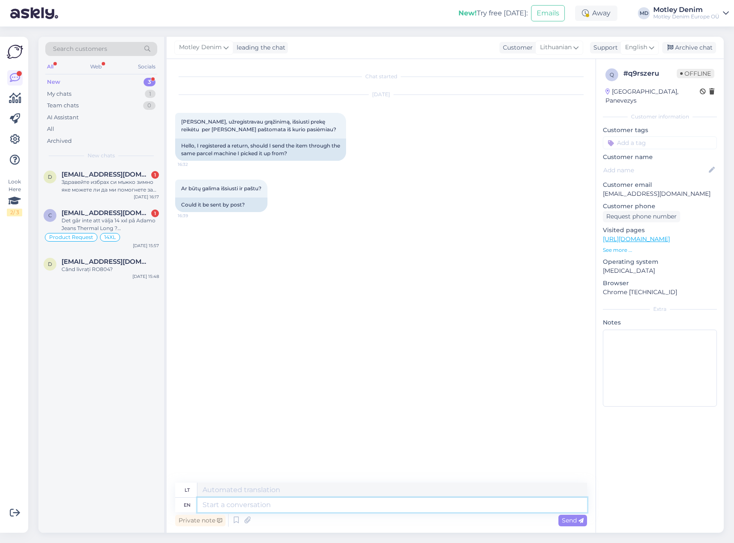
click at [292, 502] on textarea at bounding box center [392, 505] width 390 height 15
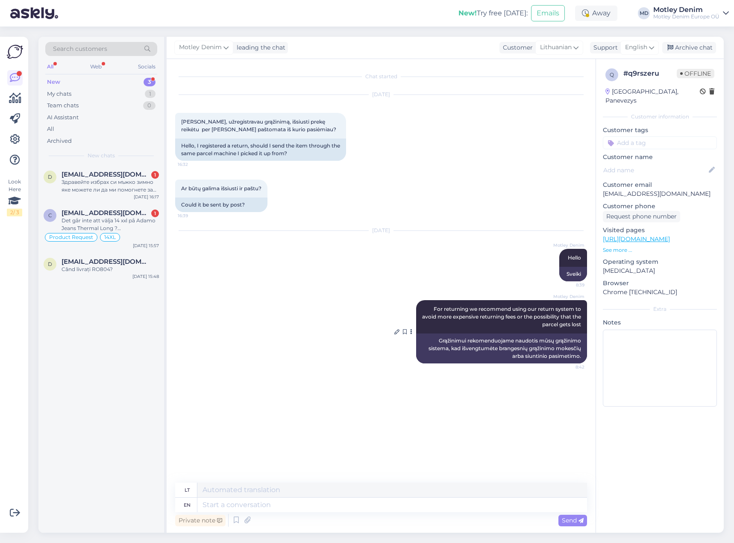
click at [566, 315] on span "For returning we recommend using our return system to avoid more expensive retu…" at bounding box center [502, 317] width 160 height 22
click at [453, 335] on div "Grąžinimui rekomenduojame naudotis mūsų grąžinimo sistema, kad išvengtumėte bra…" at bounding box center [501, 348] width 171 height 30
click at [523, 324] on div "[PERSON_NAME] For returning we recommend using our return system to avoid more …" at bounding box center [501, 316] width 171 height 33
click at [539, 329] on div "[PERSON_NAME] For returning we recommend using our return system to avoid more …" at bounding box center [501, 316] width 171 height 33
click at [364, 368] on div "[PERSON_NAME] For returning we recommend using our return system to avoid more …" at bounding box center [381, 332] width 412 height 82
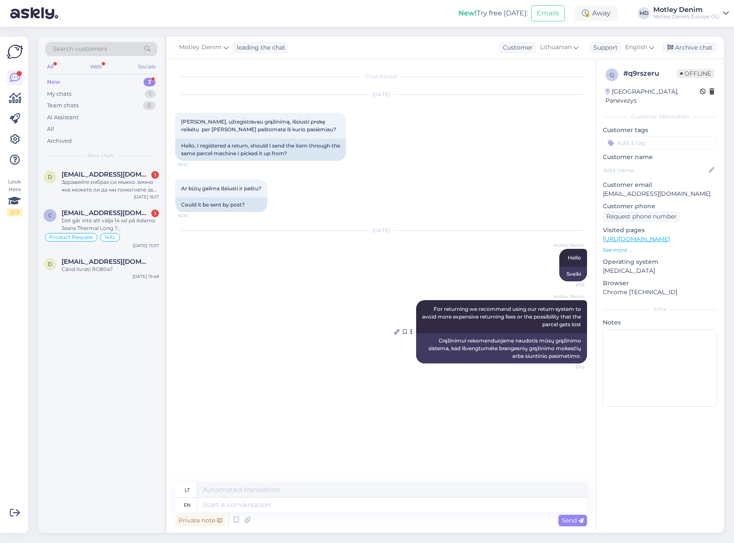
click at [525, 348] on div "Grąžinimui rekomenduojame naudotis mūsų grąžinimo sistema, kad išvengtumėte bra…" at bounding box center [501, 348] width 171 height 30
click at [354, 511] on textarea at bounding box center [392, 505] width 390 height 15
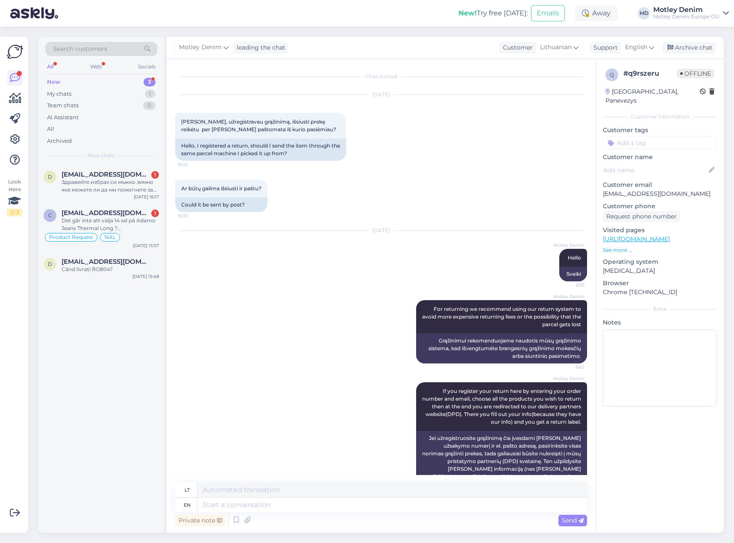
click at [642, 136] on input at bounding box center [660, 142] width 114 height 13
click at [652, 163] on span "Returns" at bounding box center [645, 165] width 21 height 5
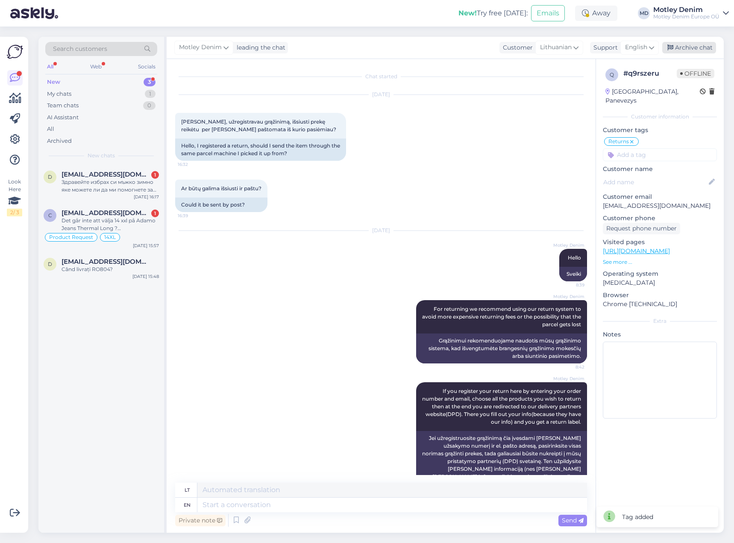
click at [697, 50] on div "Archive chat" at bounding box center [690, 48] width 54 height 12
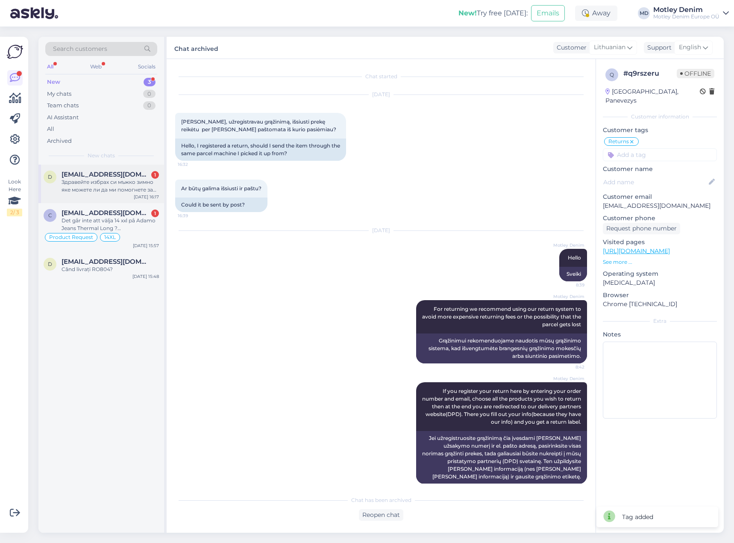
click at [102, 173] on span "[EMAIL_ADDRESS][DOMAIN_NAME]" at bounding box center [106, 175] width 89 height 8
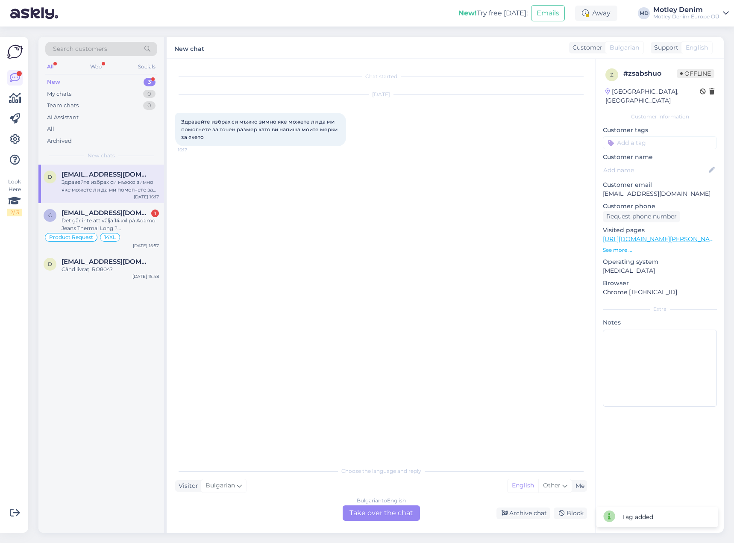
click at [388, 511] on div "Bulgarian to English Take over the chat" at bounding box center [381, 512] width 77 height 15
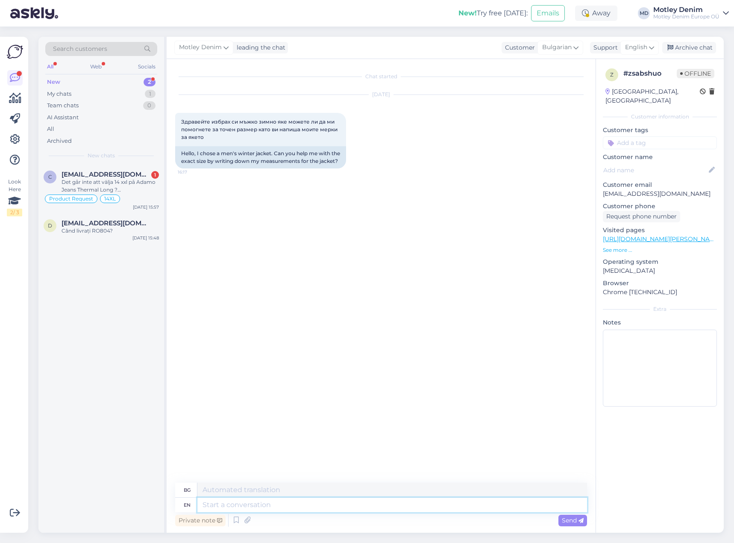
click at [340, 498] on textarea at bounding box center [392, 505] width 390 height 15
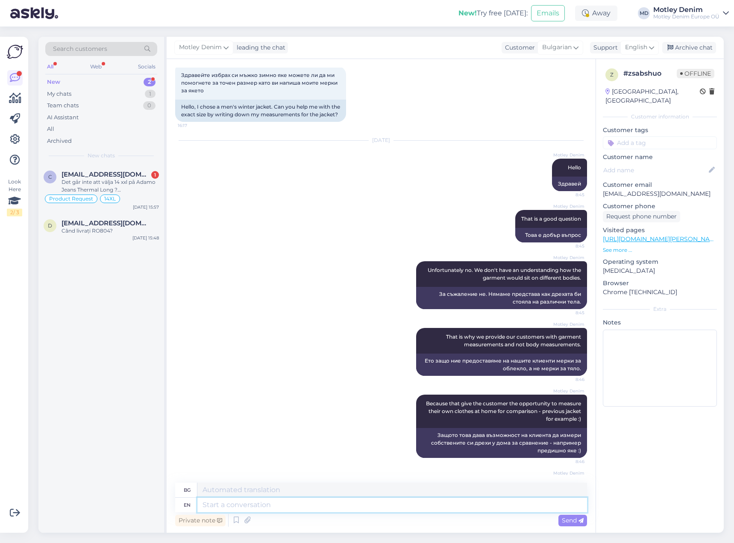
scroll to position [98, 0]
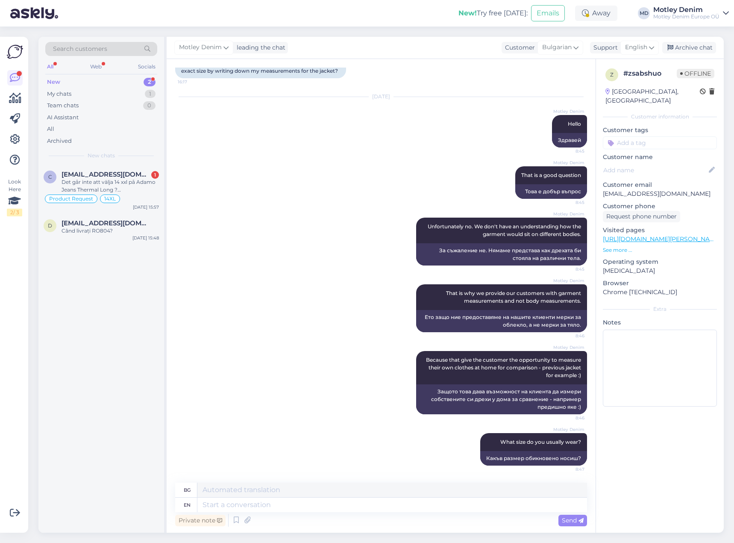
click at [651, 136] on input at bounding box center [660, 142] width 114 height 13
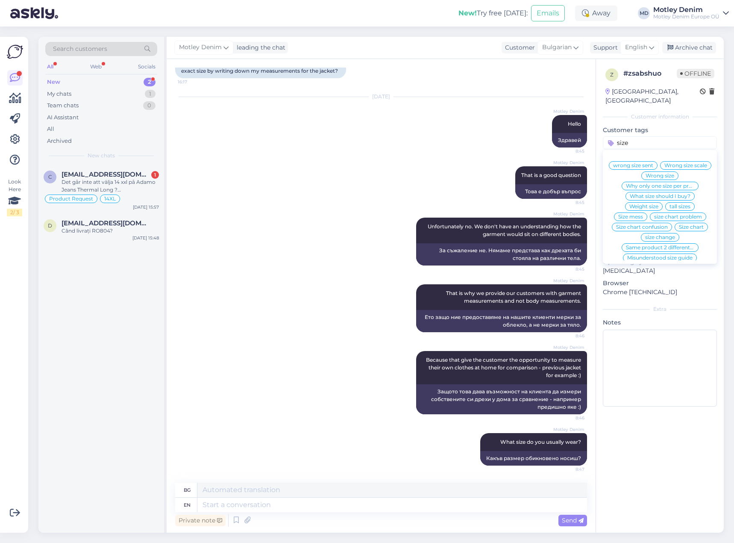
click at [672, 194] on span "What size should I buy?" at bounding box center [660, 196] width 61 height 5
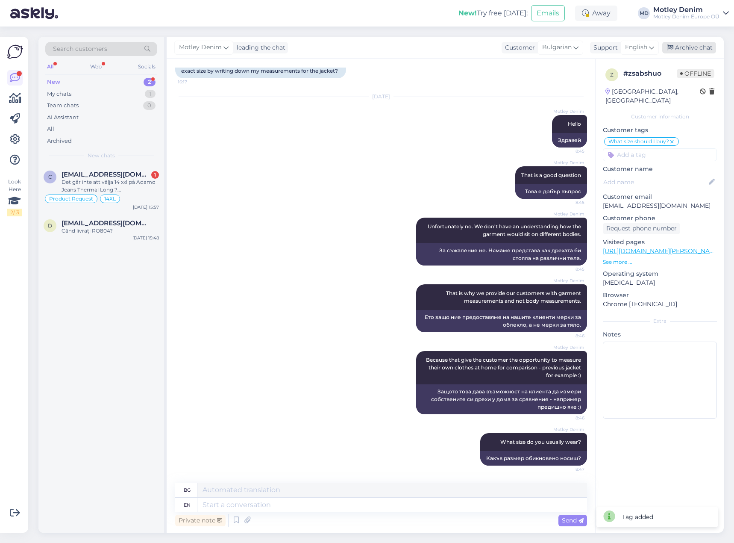
click at [696, 50] on div "Archive chat" at bounding box center [690, 48] width 54 height 12
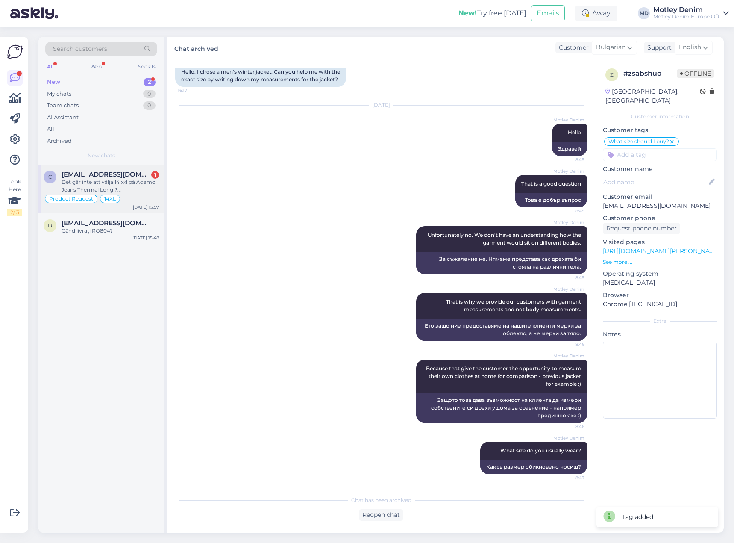
click at [77, 206] on div "c [EMAIL_ADDRESS][DOMAIN_NAME] 1 Det går inte att välja 14 xxl på [PERSON_NAME]…" at bounding box center [101, 189] width 126 height 49
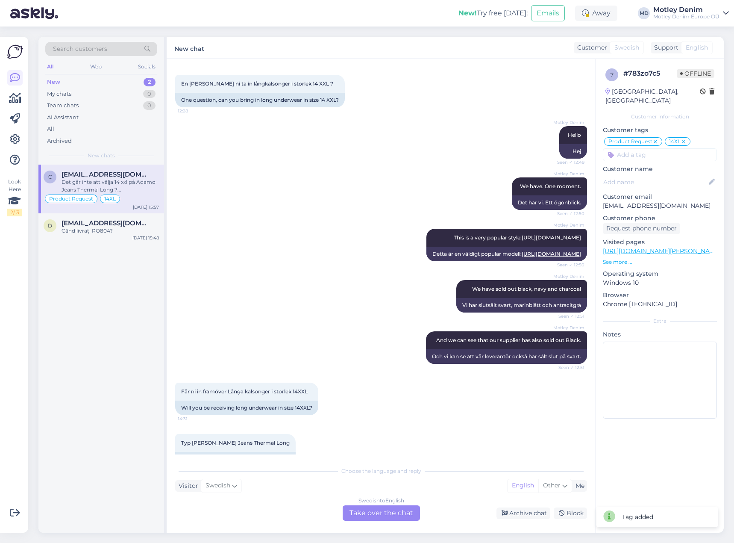
scroll to position [477, 0]
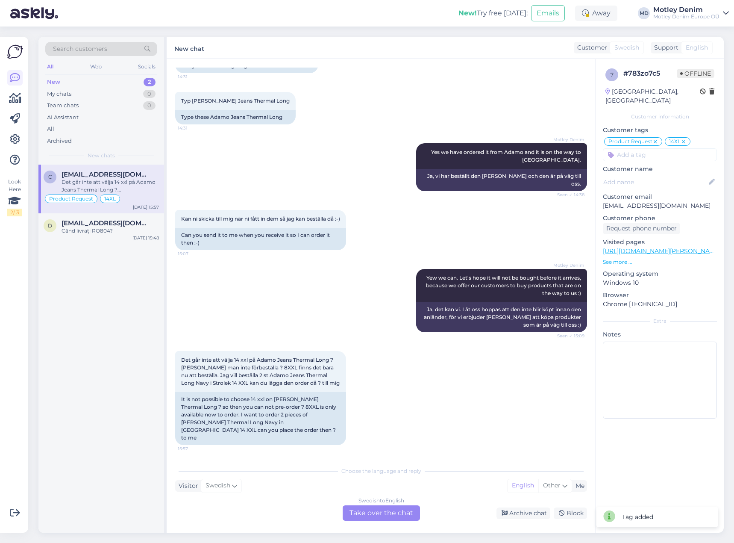
click at [391, 513] on div "Swedish to English Take over the chat" at bounding box center [381, 512] width 77 height 15
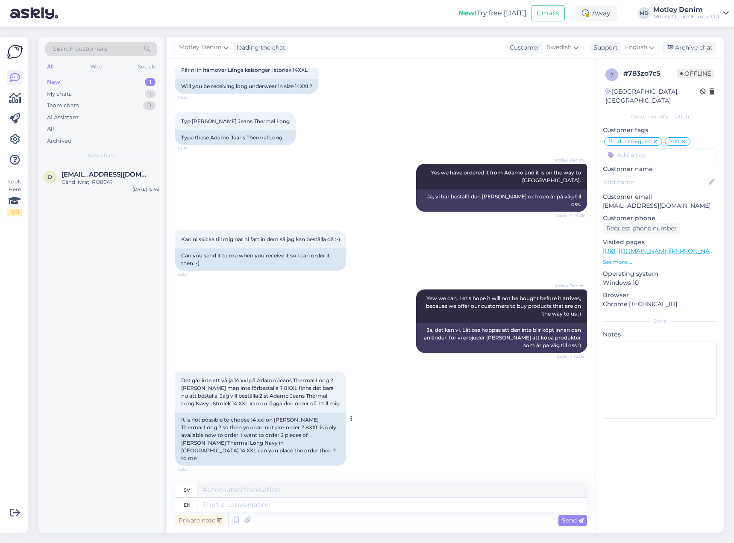
click at [289, 444] on div "It is not possible to choose 14 xxl on [PERSON_NAME] Thermal Long ? so then you…" at bounding box center [260, 438] width 171 height 53
drag, startPoint x: 289, startPoint y: 444, endPoint x: 229, endPoint y: 451, distance: 60.7
click at [229, 451] on div "It is not possible to choose 14 xxl on [PERSON_NAME] Thermal Long ? so then you…" at bounding box center [260, 438] width 171 height 53
copy div "[PERSON_NAME] Thermal Long Navy"
click at [387, 321] on div "Motley Denim Yew we can. Let's hope it will not be bought before it arrives, be…" at bounding box center [381, 321] width 412 height 82
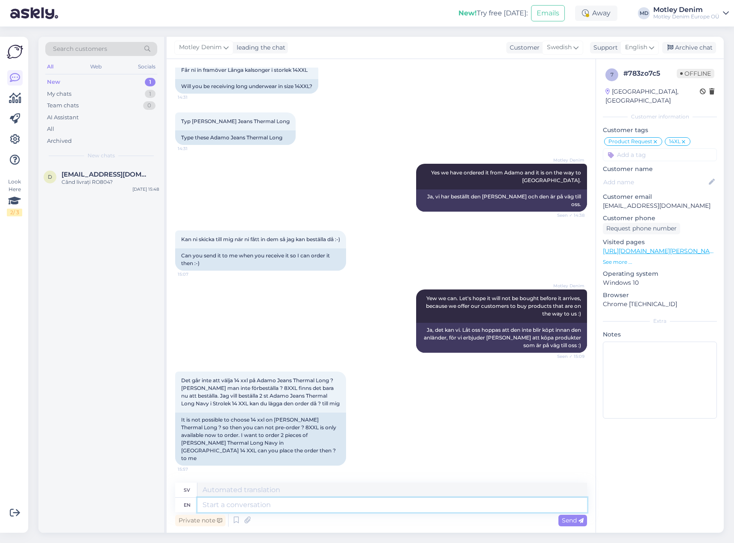
click at [290, 507] on textarea at bounding box center [392, 505] width 390 height 15
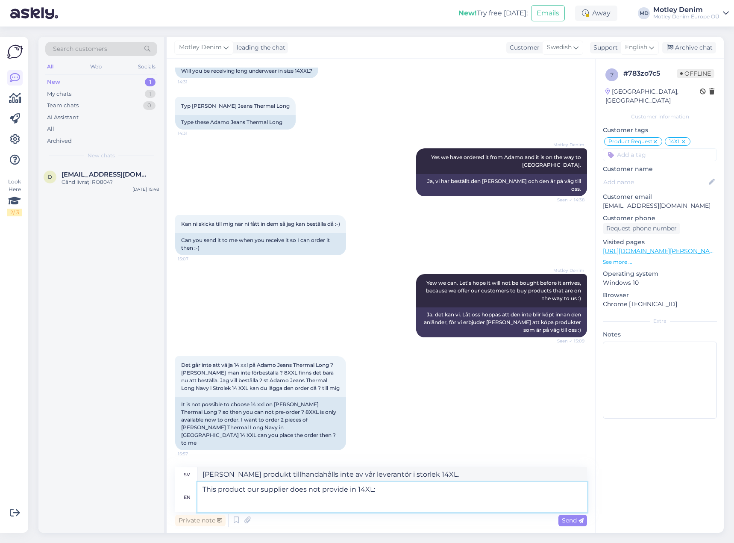
paste textarea "[PERSON_NAME] Thermal [PERSON_NAME] Navy"
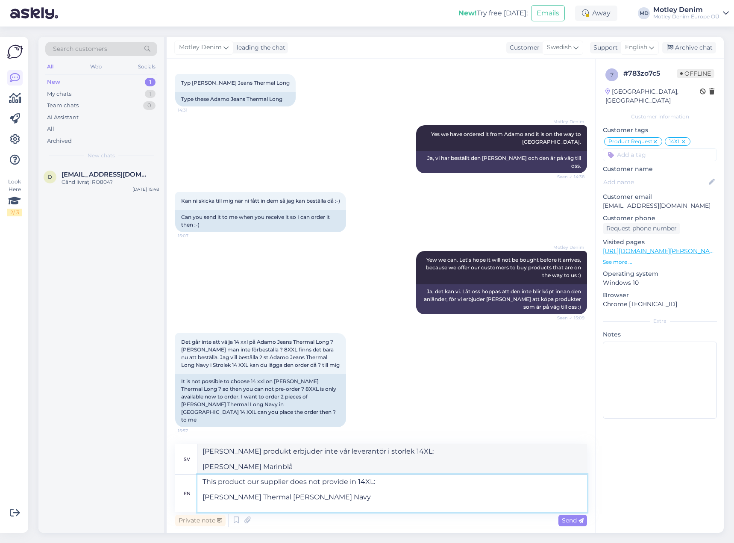
click at [301, 507] on textarea "This product our supplier does not provide in 14XL: [PERSON_NAME] Thermal [PERS…" at bounding box center [392, 493] width 390 height 38
paste textarea "[URL][DOMAIN_NAME][PERSON_NAME]"
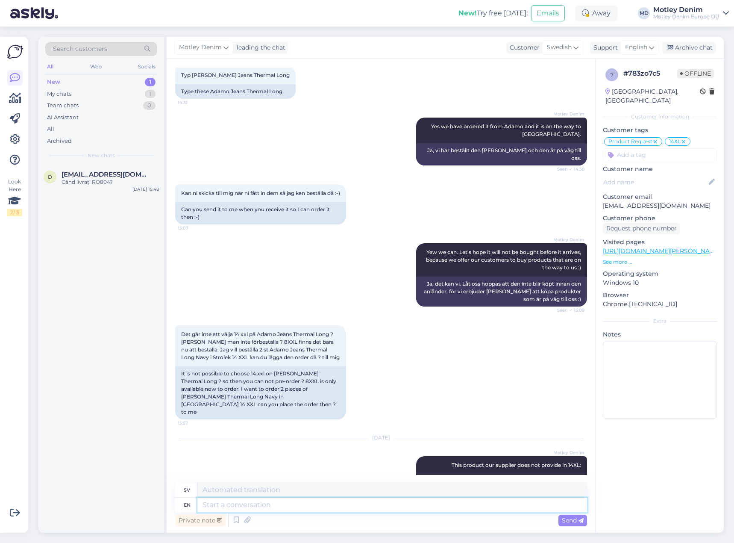
scroll to position [588, 0]
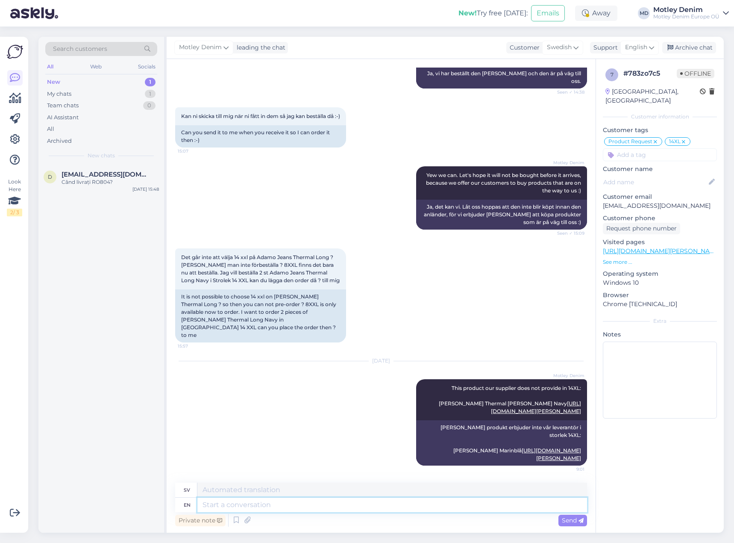
drag, startPoint x: 473, startPoint y: 507, endPoint x: 477, endPoint y: 504, distance: 5.8
click at [473, 507] on textarea at bounding box center [392, 505] width 390 height 15
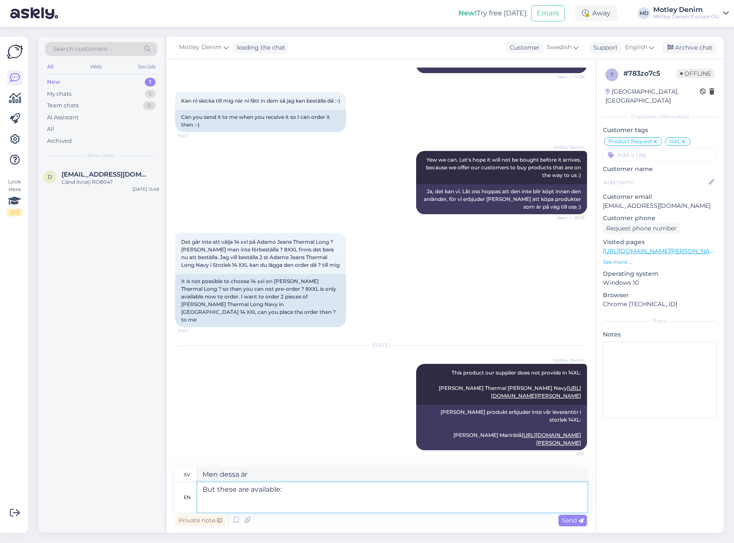
scroll to position [603, 0]
paste textarea "[URL][DOMAIN_NAME][PERSON_NAME]"
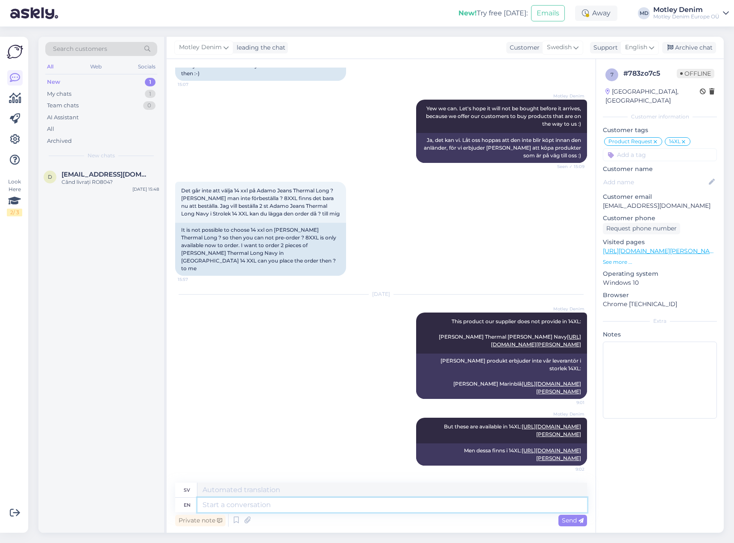
scroll to position [685, 0]
click at [698, 42] on div "Archive chat" at bounding box center [690, 48] width 54 height 12
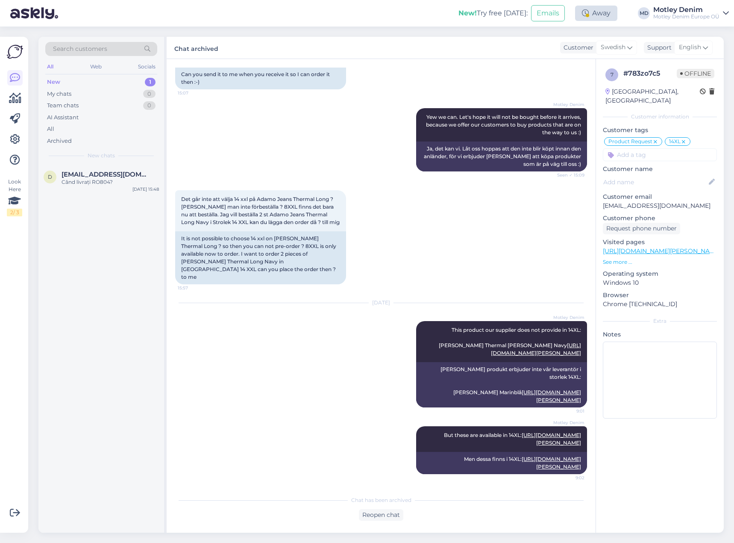
click at [607, 15] on div "Away" at bounding box center [596, 13] width 42 height 15
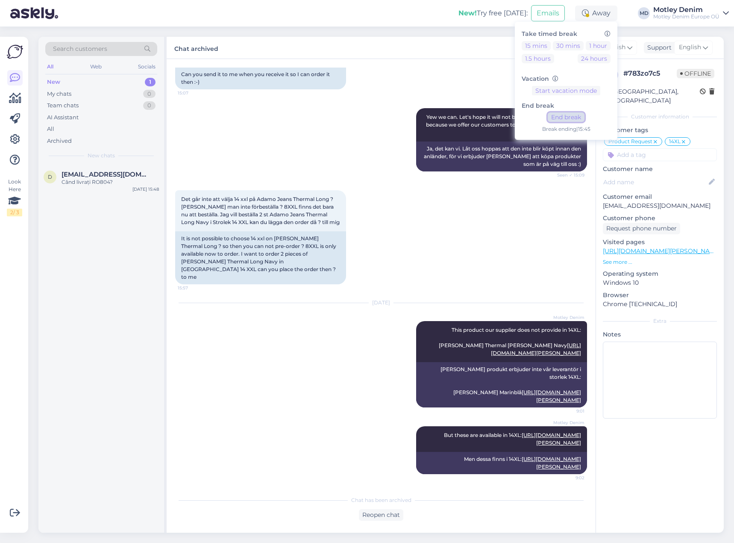
click at [576, 121] on button "End break" at bounding box center [566, 116] width 37 height 9
click at [354, 104] on div "Motley Denim Yew we can. Let's hope it will not be bought before it arrives, be…" at bounding box center [381, 140] width 412 height 82
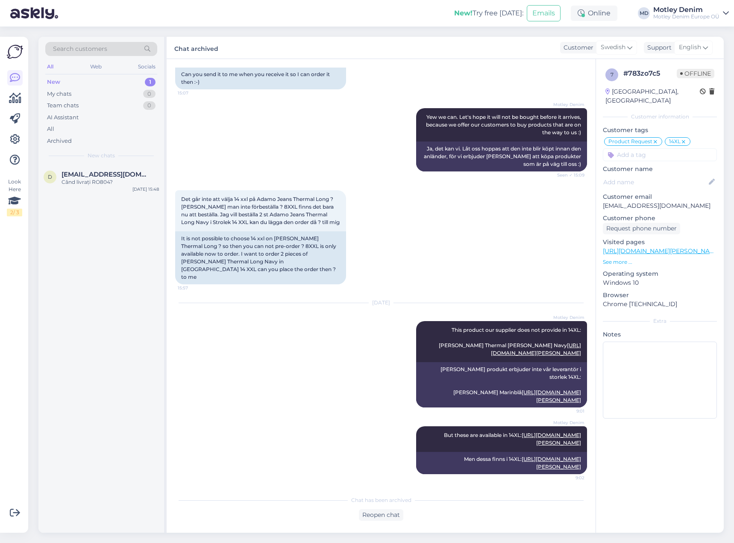
click at [92, 47] on span "Search customers" at bounding box center [80, 48] width 54 height 9
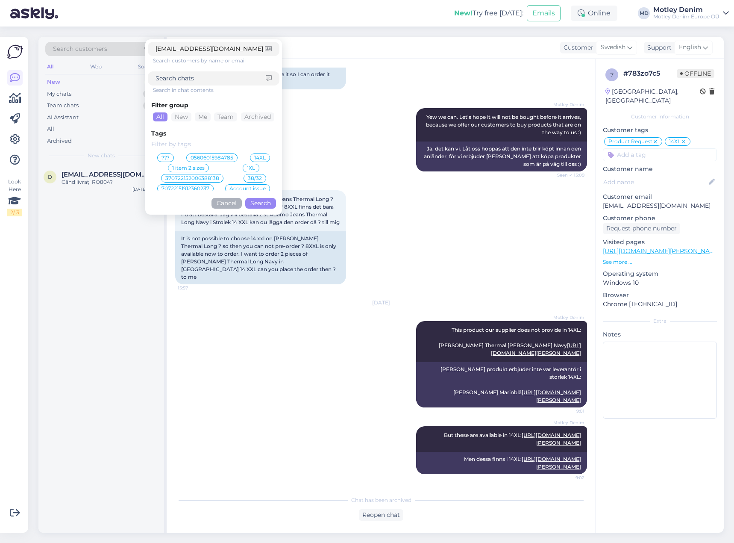
click at [261, 204] on button "Search" at bounding box center [260, 203] width 31 height 11
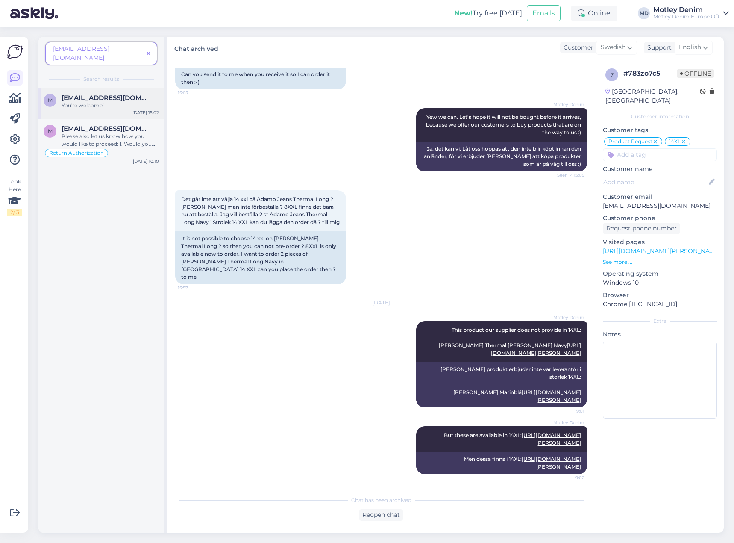
click at [113, 102] on div "You're welcome!" at bounding box center [110, 106] width 97 height 8
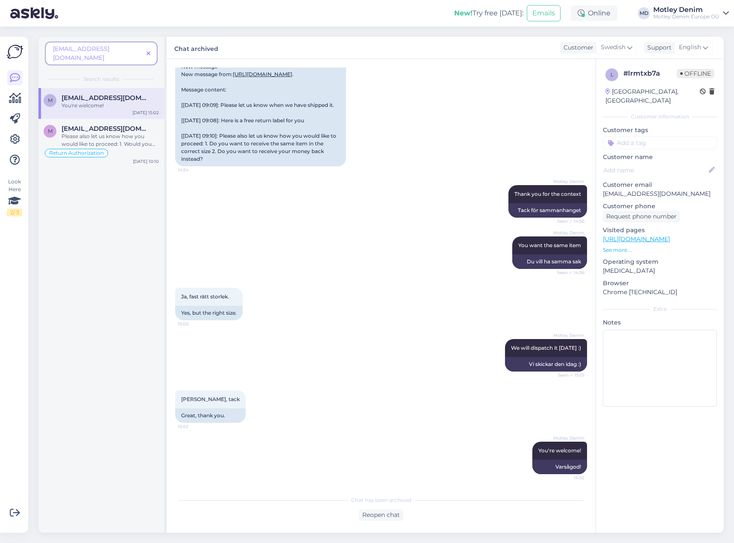
scroll to position [495, 0]
click at [151, 49] on span at bounding box center [148, 53] width 11 height 9
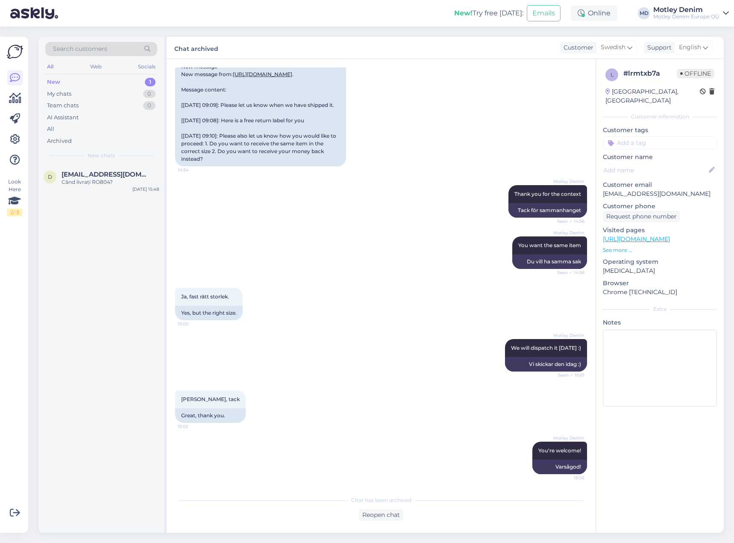
click at [118, 47] on div "Search customers" at bounding box center [101, 49] width 112 height 14
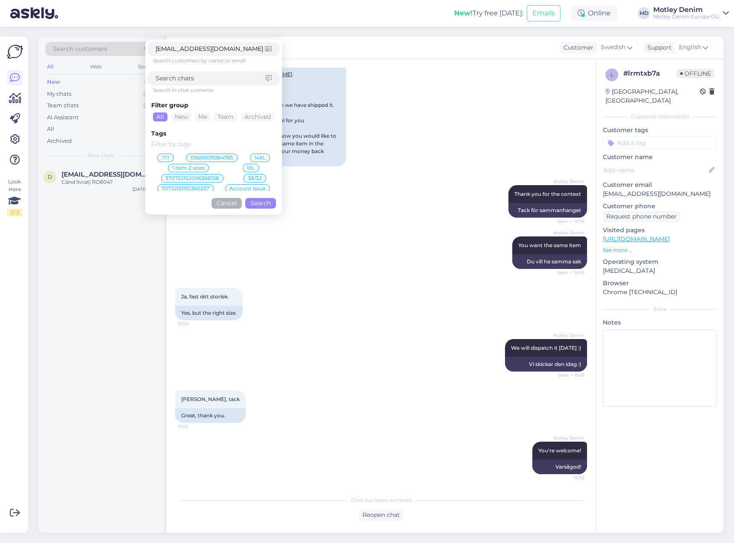
click at [259, 203] on button "Search" at bounding box center [260, 203] width 31 height 11
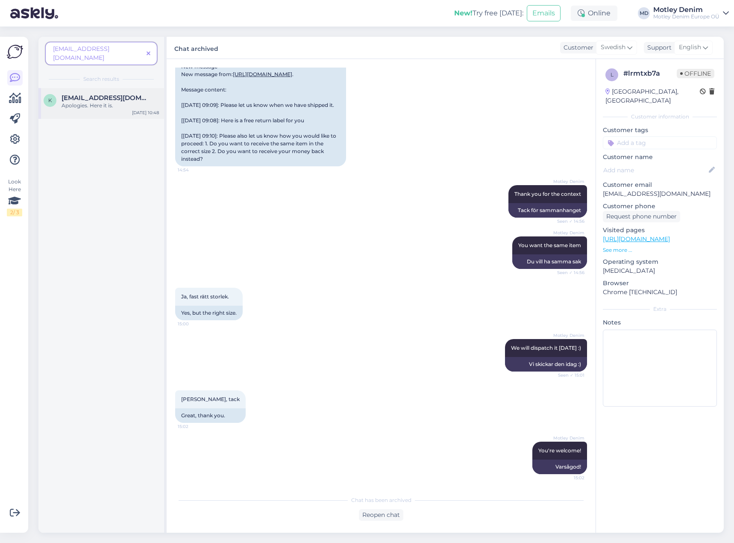
click at [113, 94] on span "[EMAIL_ADDRESS][DOMAIN_NAME]" at bounding box center [106, 98] width 89 height 8
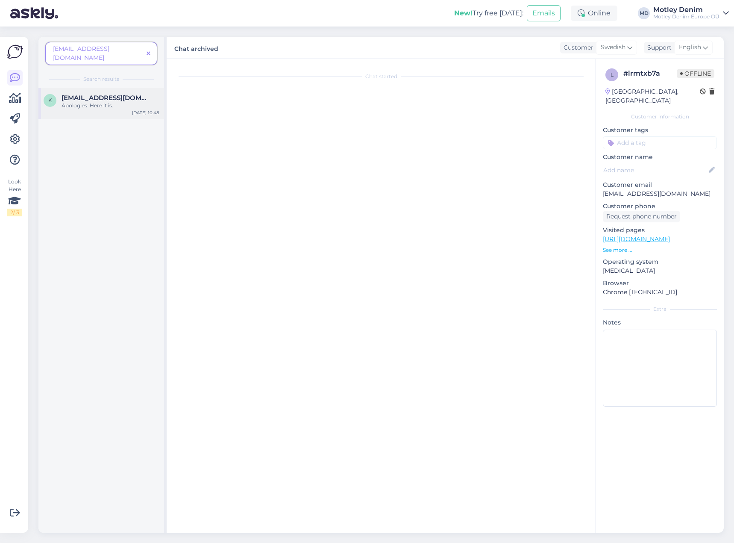
scroll to position [845, 0]
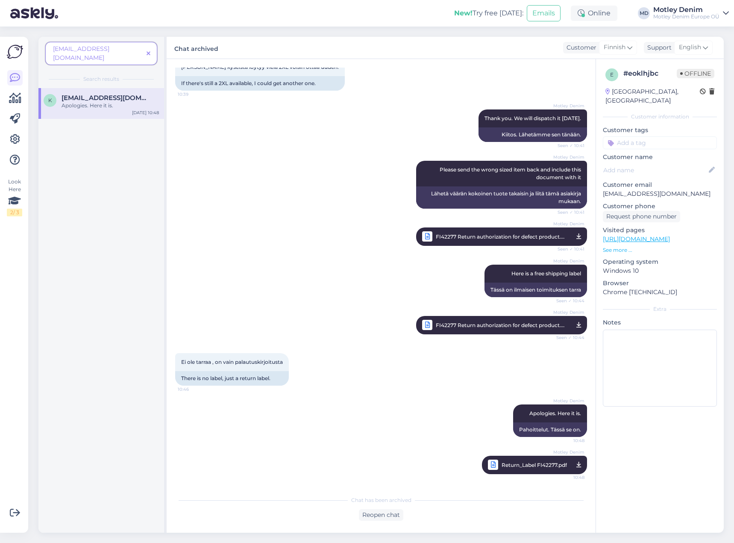
click at [129, 48] on span "[EMAIL_ADDRESS][DOMAIN_NAME]" at bounding box center [98, 53] width 90 height 18
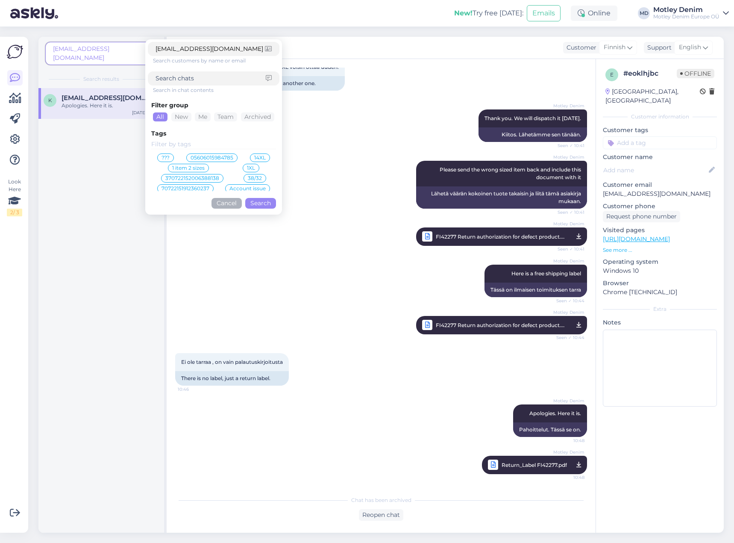
click at [259, 203] on button "Search" at bounding box center [260, 203] width 31 height 11
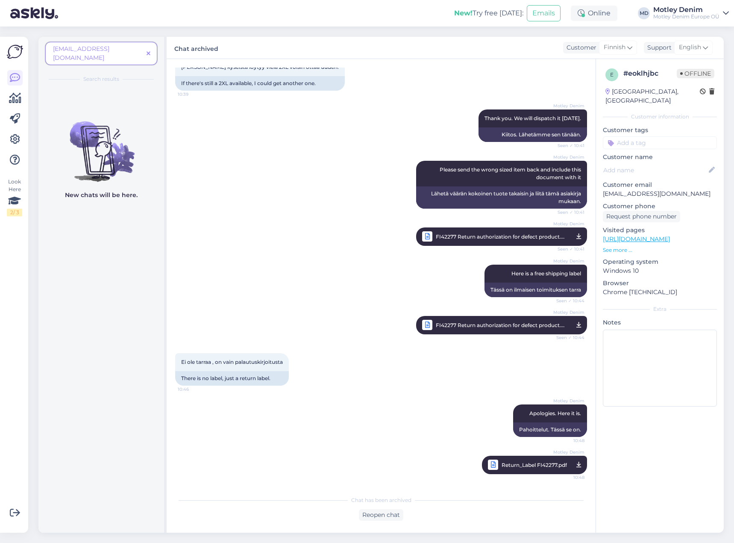
click at [150, 51] on icon at bounding box center [149, 54] width 4 height 6
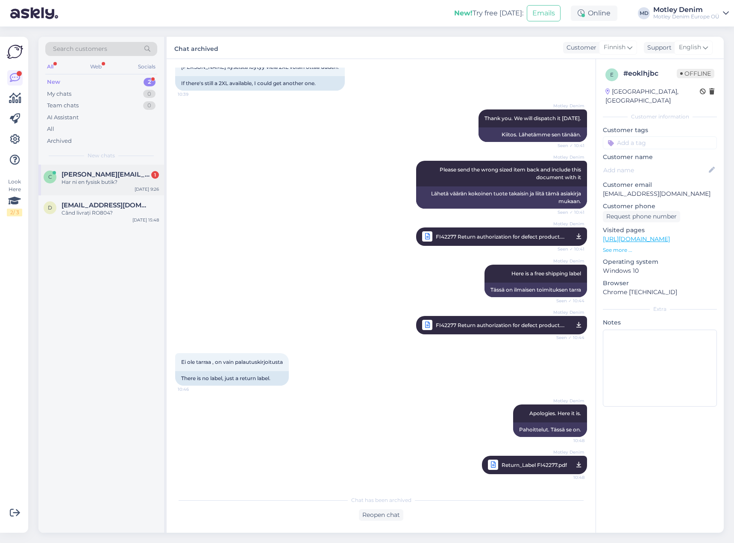
click at [127, 180] on div "Har ni en fysisk butik?" at bounding box center [110, 182] width 97 height 8
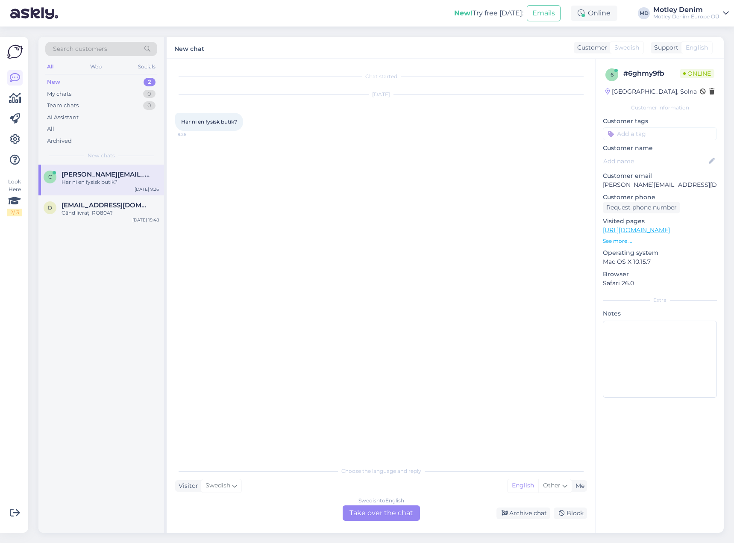
drag, startPoint x: 400, startPoint y: 511, endPoint x: 395, endPoint y: 511, distance: 5.1
click at [400, 511] on div "Swedish to English Take over the chat" at bounding box center [381, 512] width 77 height 15
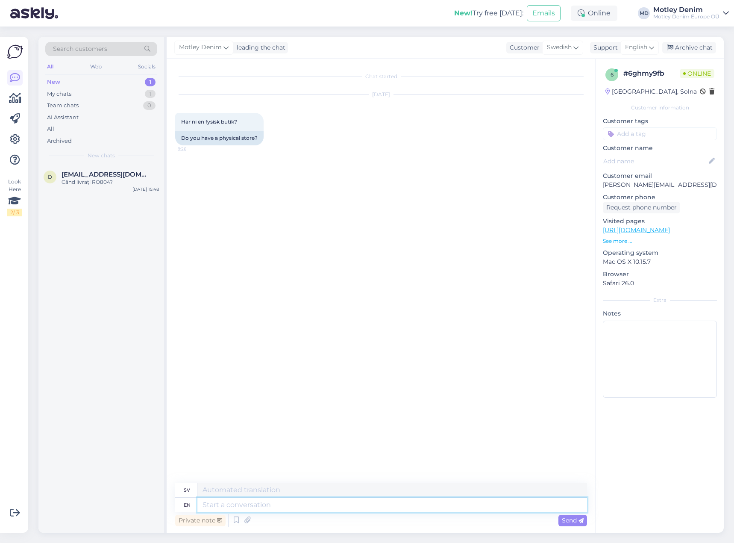
click at [412, 509] on textarea at bounding box center [392, 505] width 390 height 15
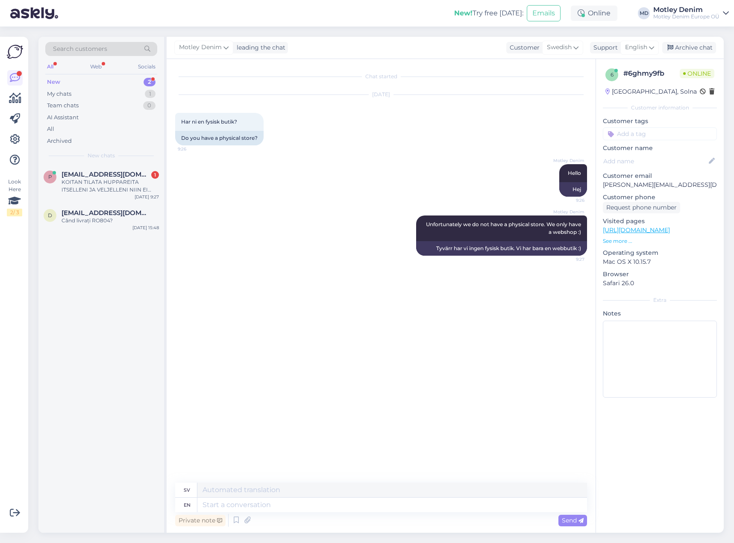
click at [675, 132] on input at bounding box center [660, 133] width 114 height 13
click at [654, 158] on span "Physical store" at bounding box center [660, 156] width 36 height 5
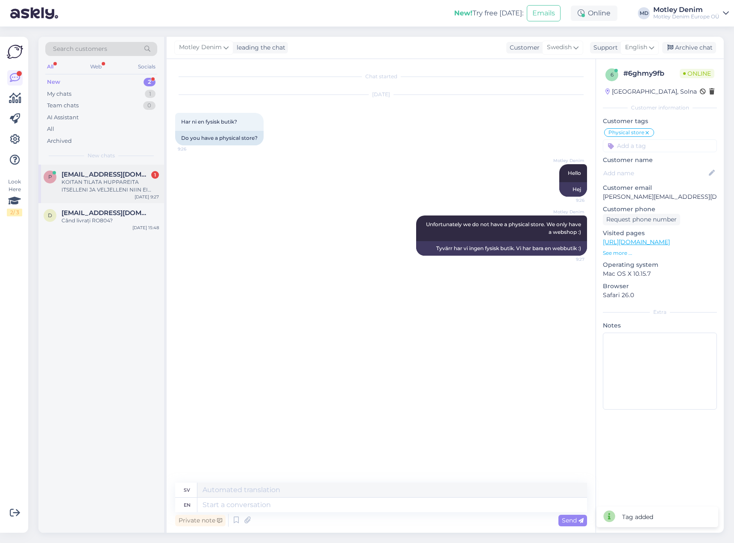
click at [104, 184] on div "KOITAN TILATA HUPPAREITA ITSELLENI JA VELJELLENI NIIN EI [PERSON_NAME] MUUTTAA …" at bounding box center [110, 185] width 97 height 15
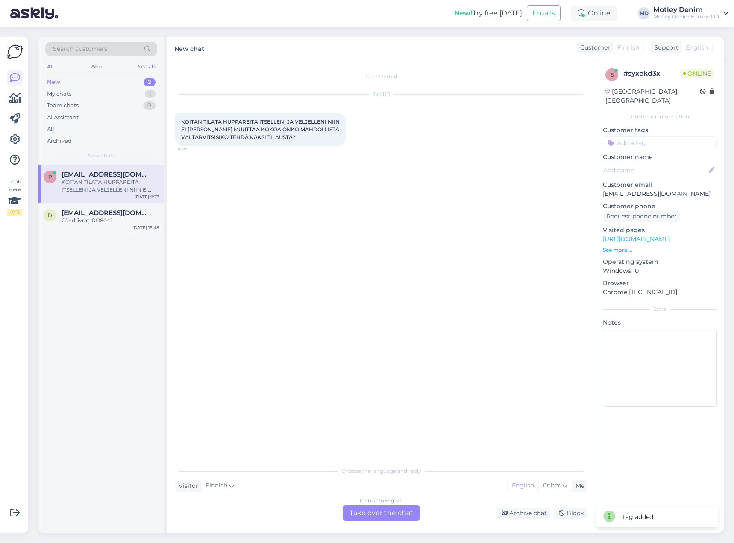
click at [373, 518] on div "Finnish to English Take over the chat" at bounding box center [381, 512] width 77 height 15
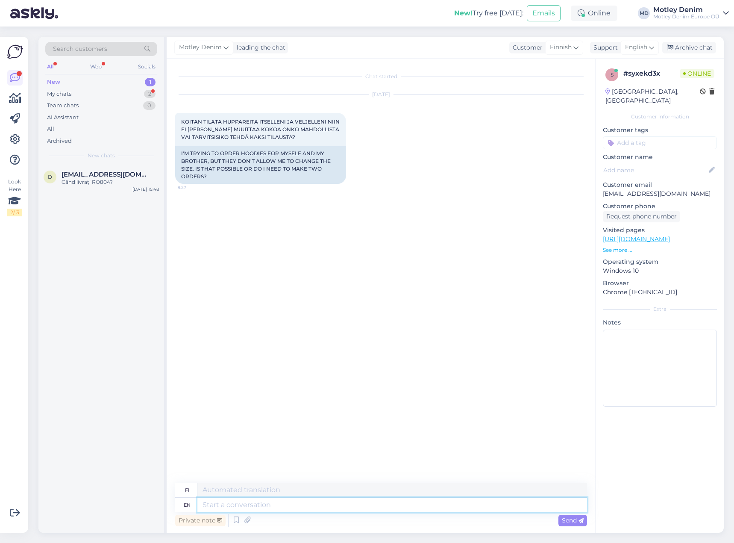
click at [336, 506] on textarea at bounding box center [392, 505] width 390 height 15
click at [378, 504] on textarea at bounding box center [392, 505] width 390 height 15
drag, startPoint x: 393, startPoint y: 172, endPoint x: 386, endPoint y: 172, distance: 7.3
click at [393, 172] on div "[DATE] KOITAN TILATA HUPPAREITA ITSELLENI JA VELJELLENI NIIN EI [PERSON_NAME] M…" at bounding box center [381, 139] width 412 height 108
click at [353, 505] on textarea at bounding box center [392, 505] width 390 height 15
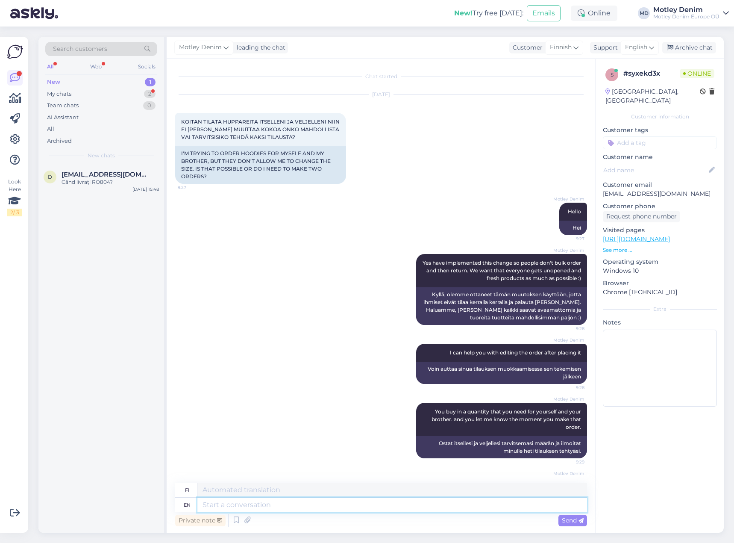
scroll to position [59, 0]
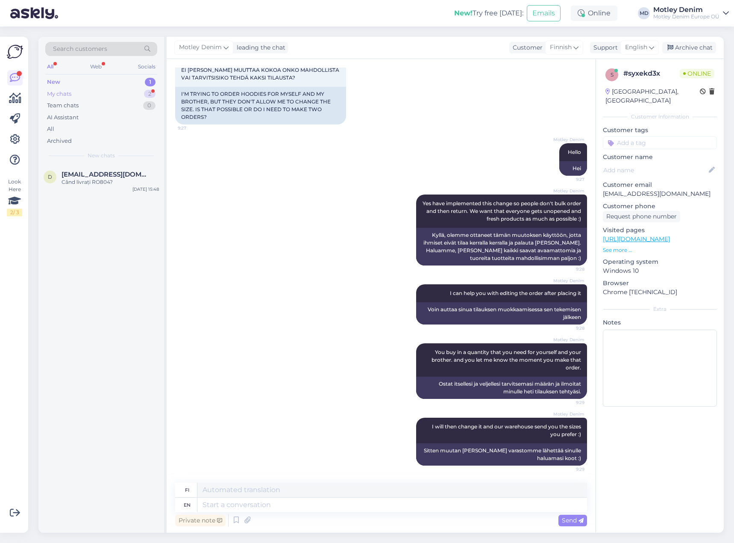
click at [118, 97] on div "My chats 2" at bounding box center [101, 94] width 112 height 12
click at [127, 226] on div "Physical store" at bounding box center [101, 229] width 115 height 10
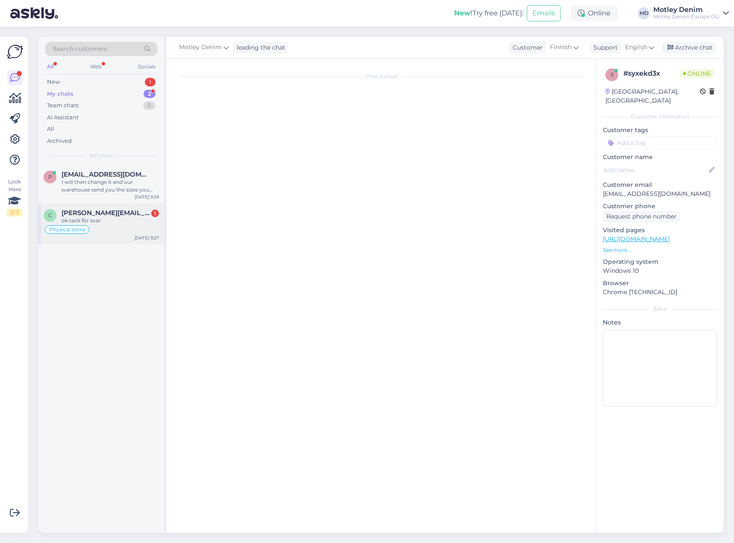
scroll to position [0, 0]
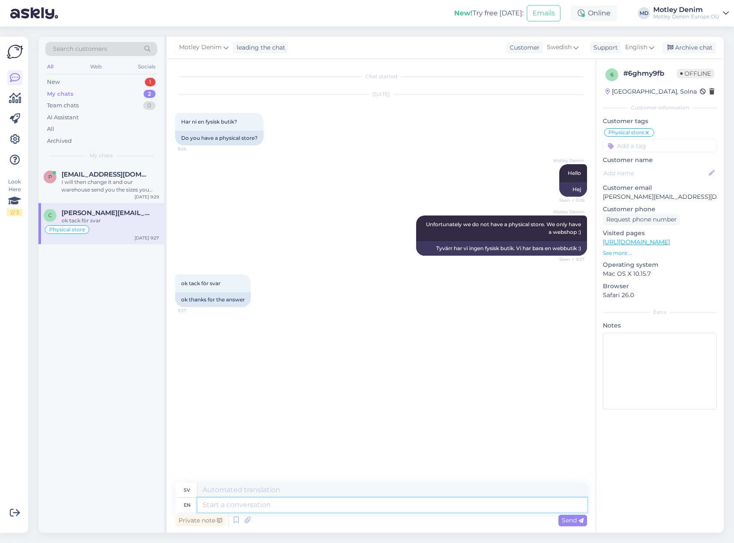
click at [312, 507] on textarea at bounding box center [392, 505] width 390 height 15
click at [686, 50] on div "Archive chat" at bounding box center [690, 48] width 54 height 12
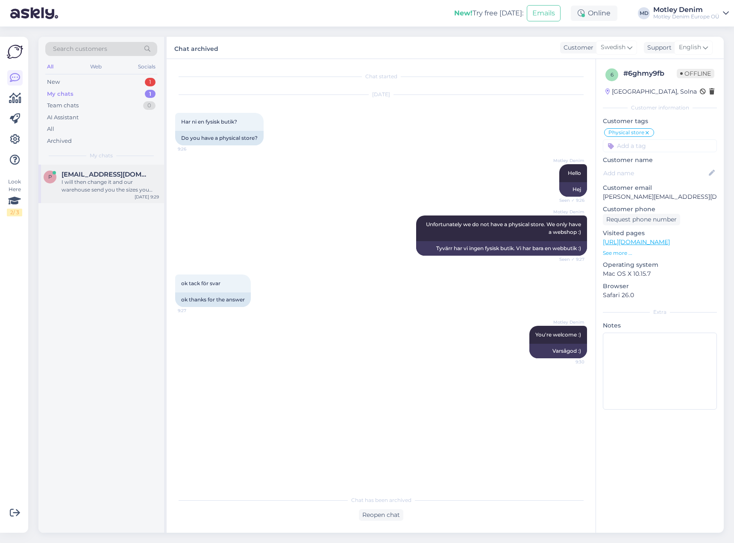
click at [114, 188] on div "I will then change it and our warehouse send you the sizes you prefer :)" at bounding box center [110, 185] width 97 height 15
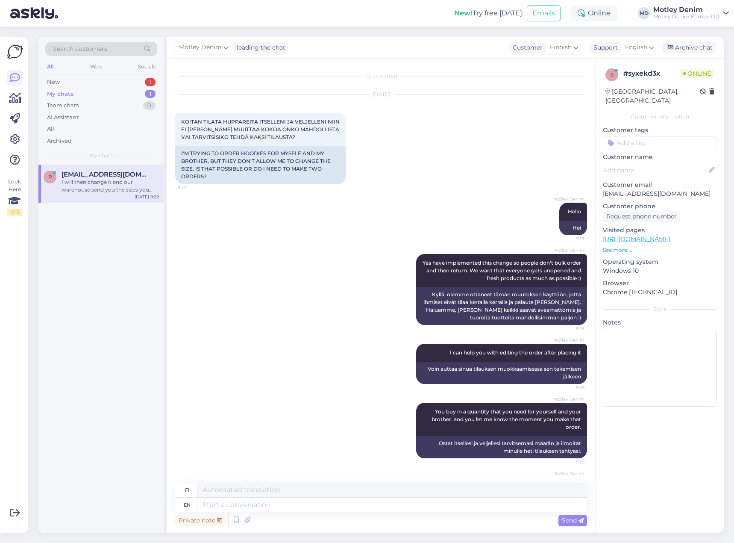
scroll to position [59, 0]
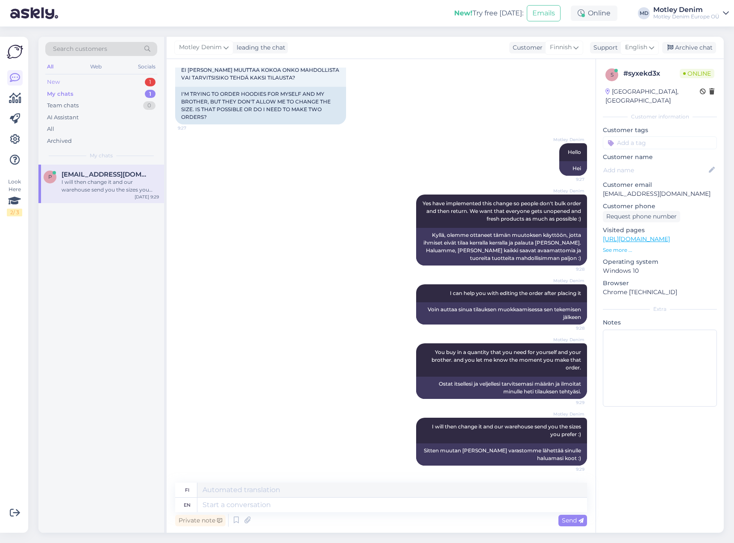
click at [109, 82] on div "New 1" at bounding box center [101, 82] width 112 height 12
click at [105, 174] on span "[EMAIL_ADDRESS][DOMAIN_NAME]" at bounding box center [106, 175] width 89 height 8
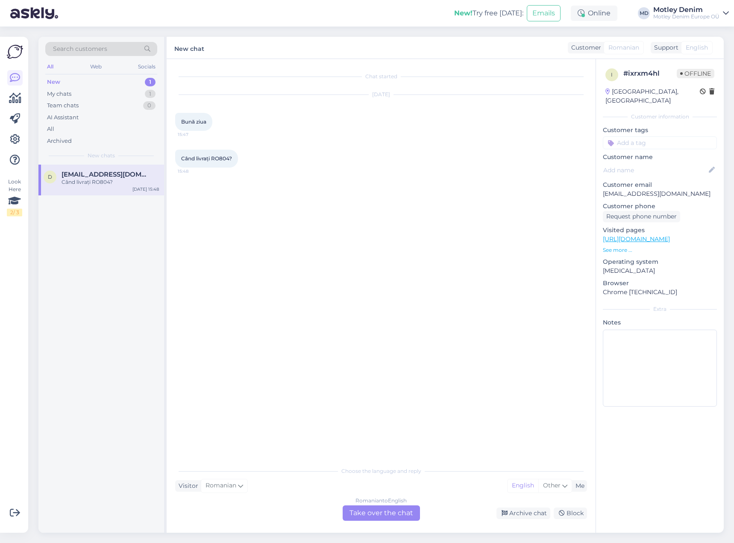
click at [377, 518] on div "Romanian to English Take over the chat" at bounding box center [381, 512] width 77 height 15
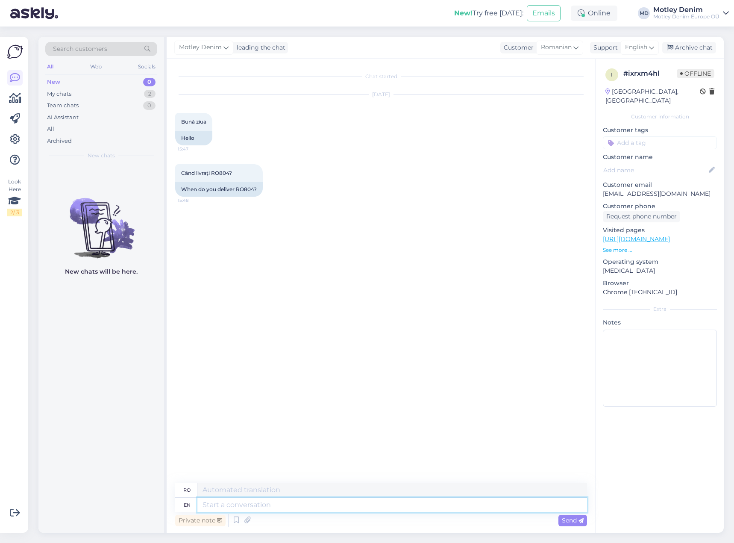
click at [321, 511] on textarea at bounding box center [392, 505] width 390 height 15
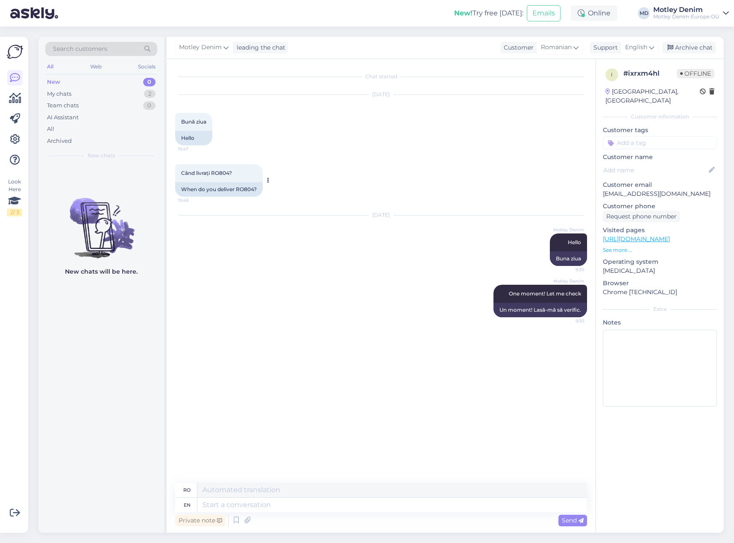
click at [216, 169] on div "Când livrați RO804? 15:48" at bounding box center [219, 173] width 88 height 18
click at [223, 174] on span "Când livrați RO804?" at bounding box center [206, 173] width 51 height 6
copy span "RO804"
click at [441, 505] on textarea at bounding box center [392, 505] width 390 height 15
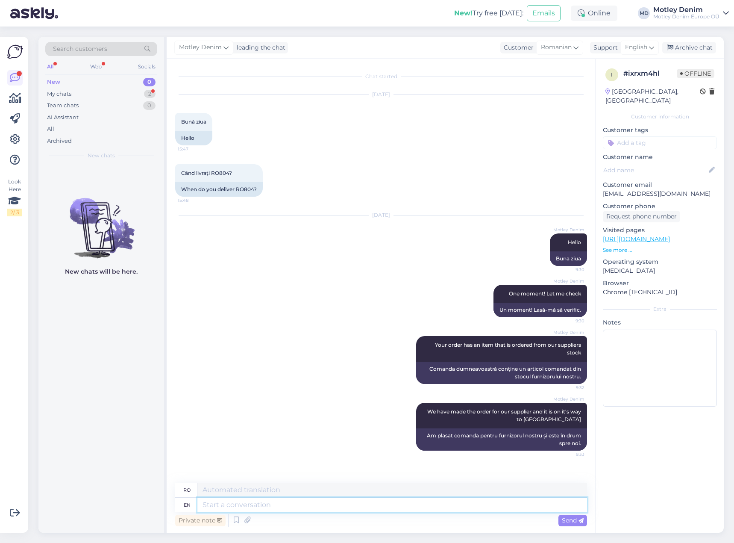
scroll to position [36, 0]
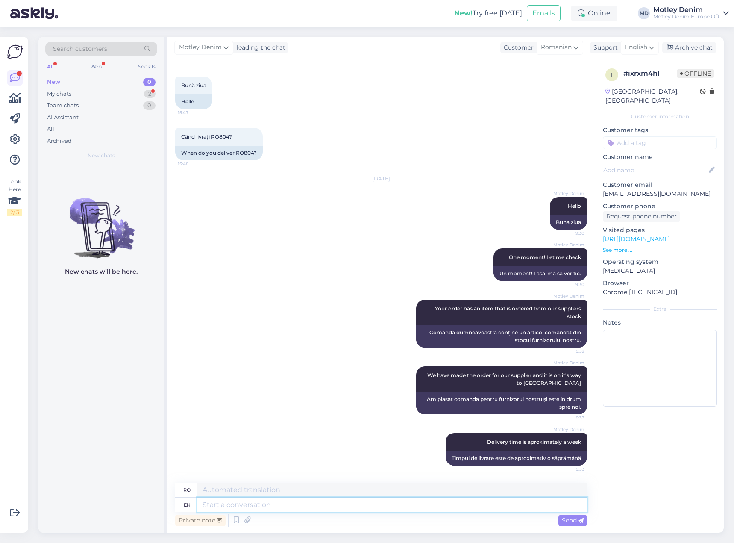
drag, startPoint x: 365, startPoint y: 508, endPoint x: 404, endPoint y: 497, distance: 40.6
click at [366, 508] on textarea at bounding box center [392, 505] width 390 height 15
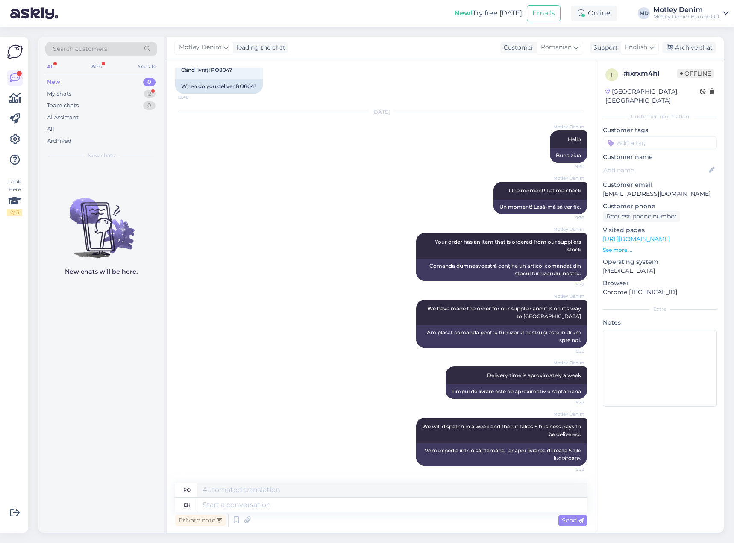
click at [651, 136] on input at bounding box center [660, 142] width 114 height 13
click at [673, 194] on span "Where is my order?" at bounding box center [660, 196] width 50 height 5
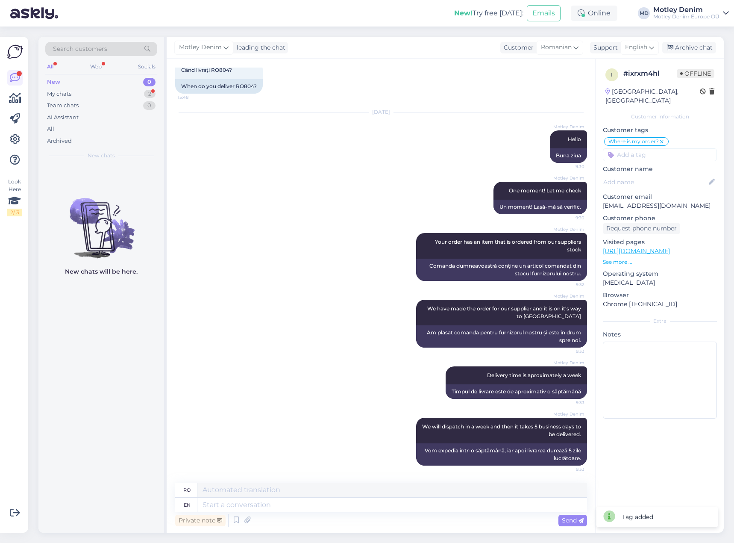
click at [670, 149] on input at bounding box center [660, 154] width 114 height 13
click at [668, 173] on div "Waiting for NOS" at bounding box center [661, 177] width 50 height 9
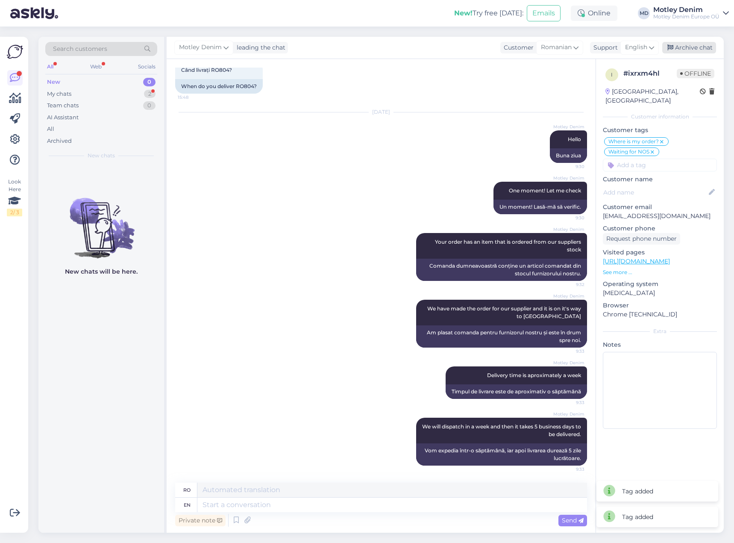
click at [693, 47] on div "Archive chat" at bounding box center [690, 48] width 54 height 12
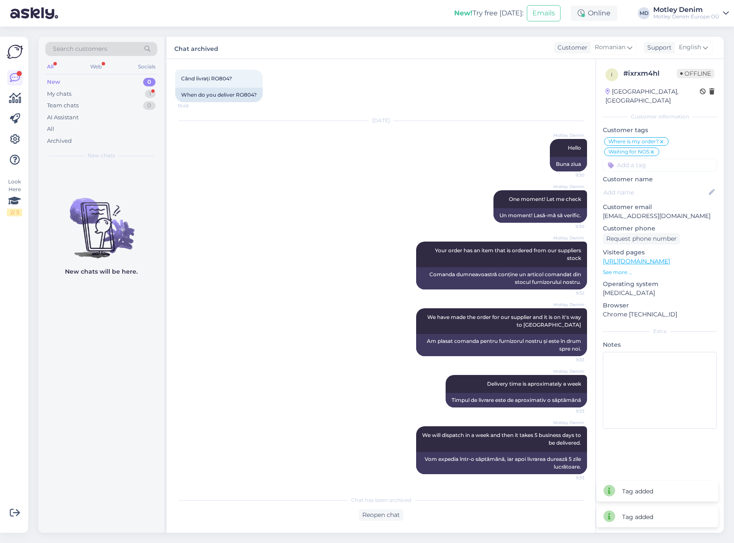
scroll to position [94, 0]
click at [137, 92] on div "My chats 1" at bounding box center [101, 94] width 112 height 12
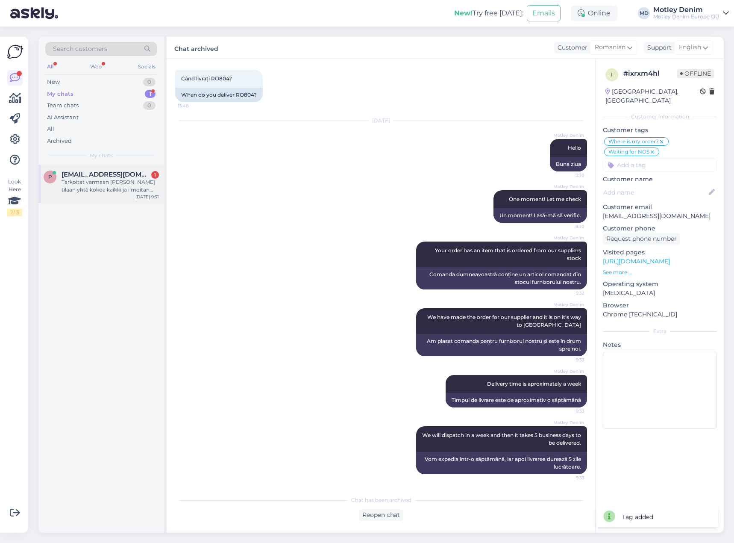
click at [109, 176] on span "[EMAIL_ADDRESS][DOMAIN_NAME]" at bounding box center [106, 175] width 89 height 8
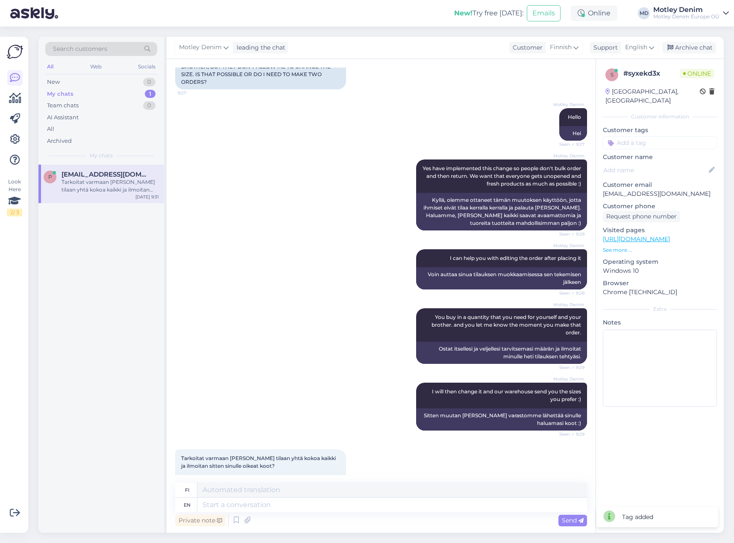
scroll to position [126, 0]
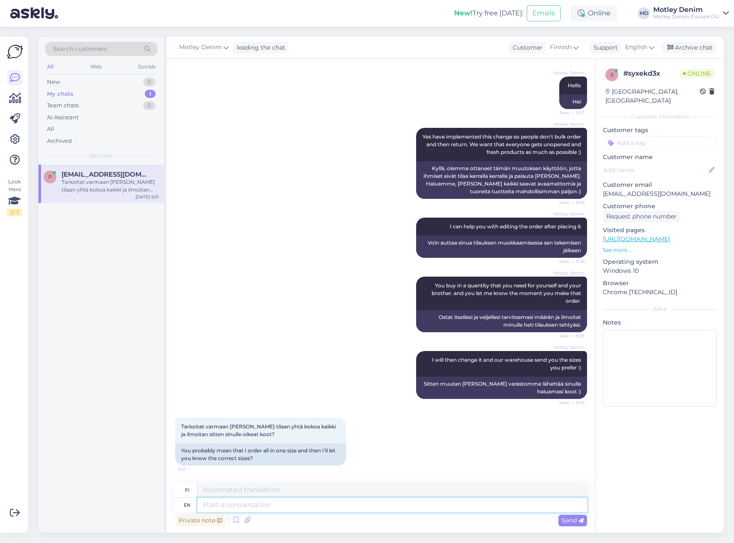
click at [258, 504] on textarea at bounding box center [392, 505] width 390 height 15
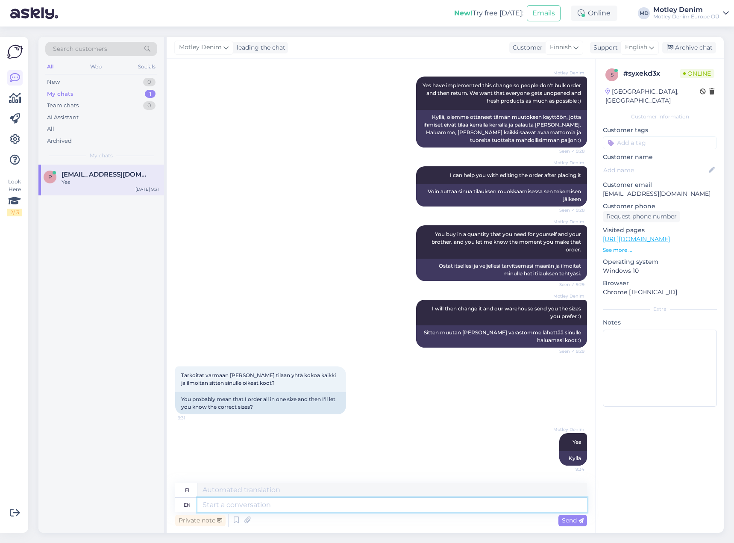
click at [318, 505] on textarea at bounding box center [392, 505] width 390 height 15
click at [253, 203] on div "Motley Denim I can help you with editing the order after placing it Seen ✓ 9:28…" at bounding box center [381, 186] width 412 height 59
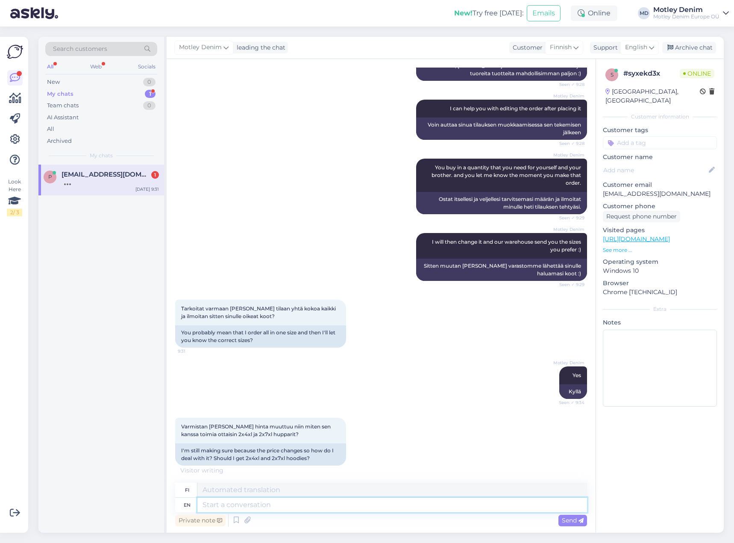
click at [281, 507] on textarea at bounding box center [392, 505] width 390 height 15
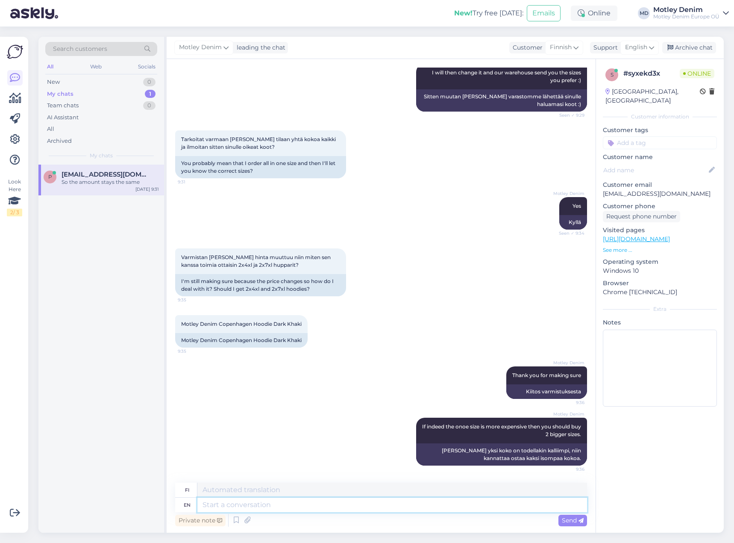
scroll to position [465, 0]
